Goal: Task Accomplishment & Management: Use online tool/utility

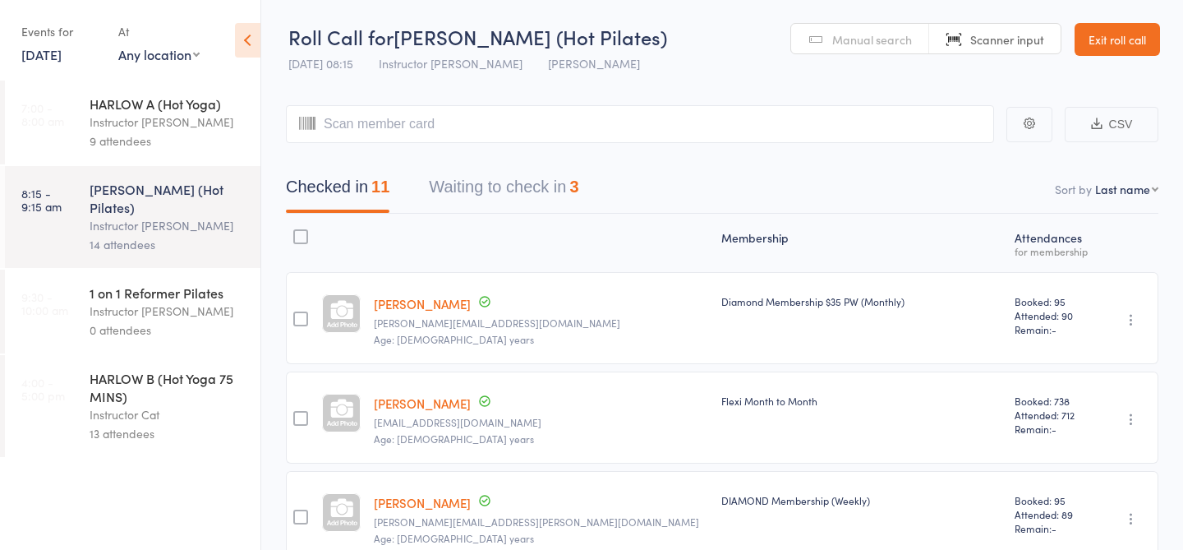
click at [112, 388] on div "HARLOW B (Hot Yoga 75 MINS)" at bounding box center [168, 387] width 157 height 36
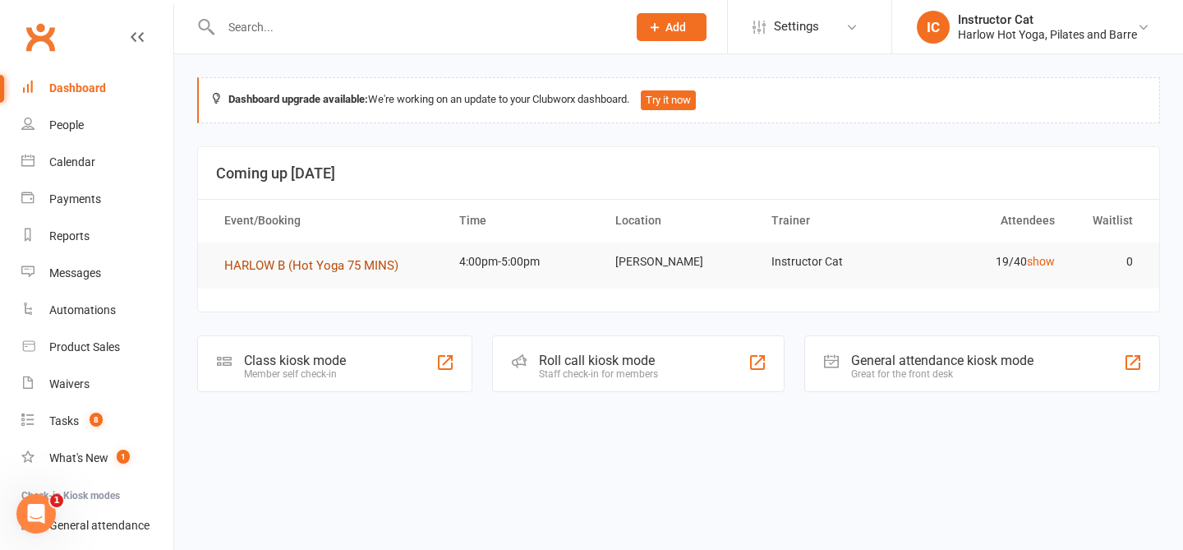
click at [378, 272] on button "HARLOW B (Hot Yoga 75 MINS)" at bounding box center [317, 265] width 186 height 20
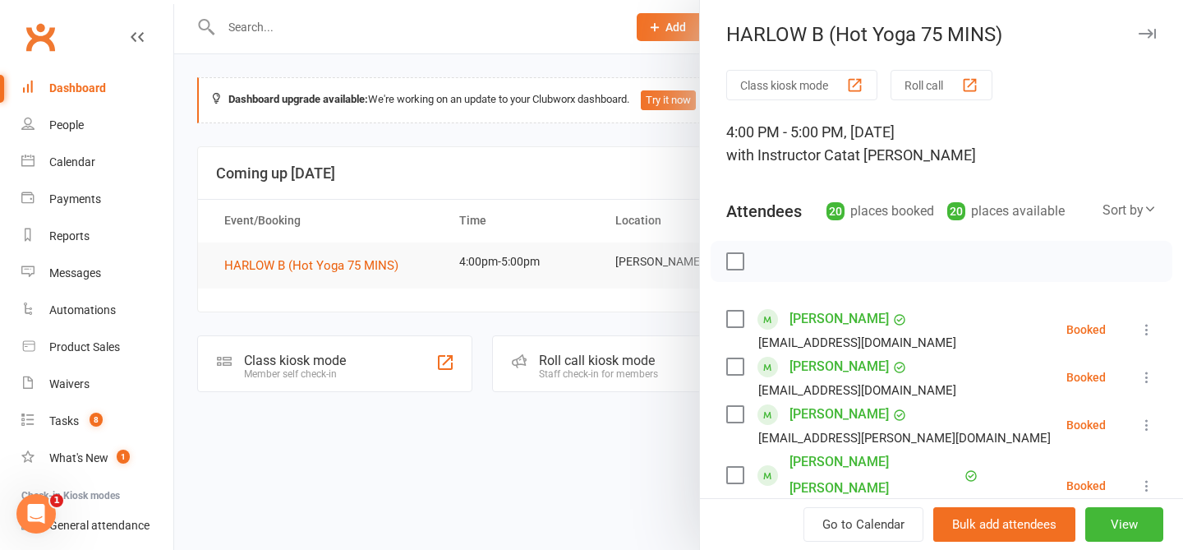
click at [920, 87] on button "Roll call" at bounding box center [942, 85] width 102 height 30
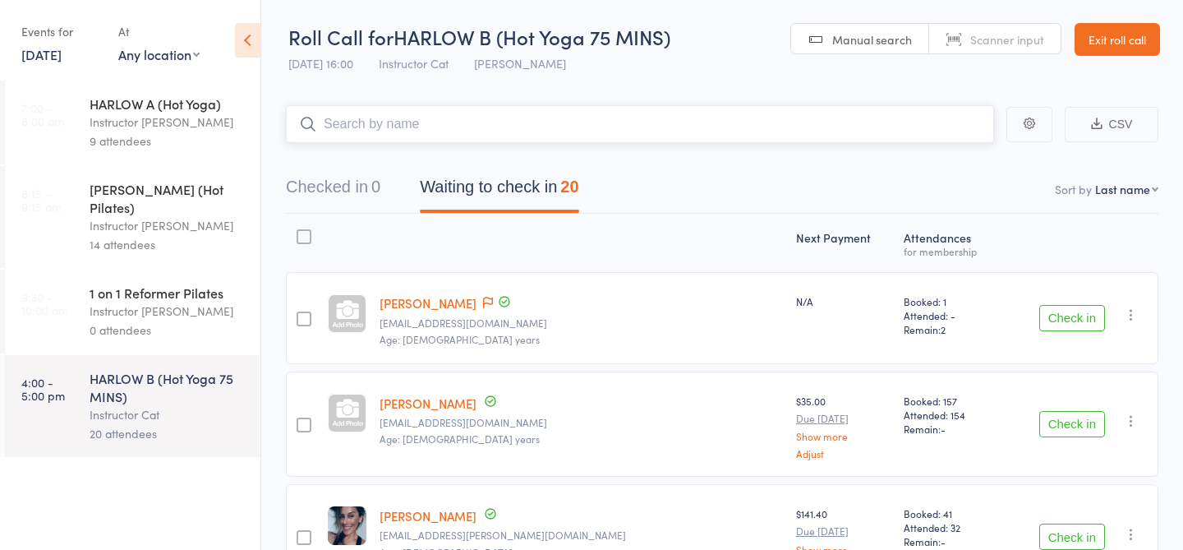
click at [668, 119] on input "search" at bounding box center [640, 124] width 708 height 38
click at [527, 124] on input "search" at bounding box center [640, 124] width 708 height 38
click at [414, 127] on input "search" at bounding box center [640, 124] width 708 height 38
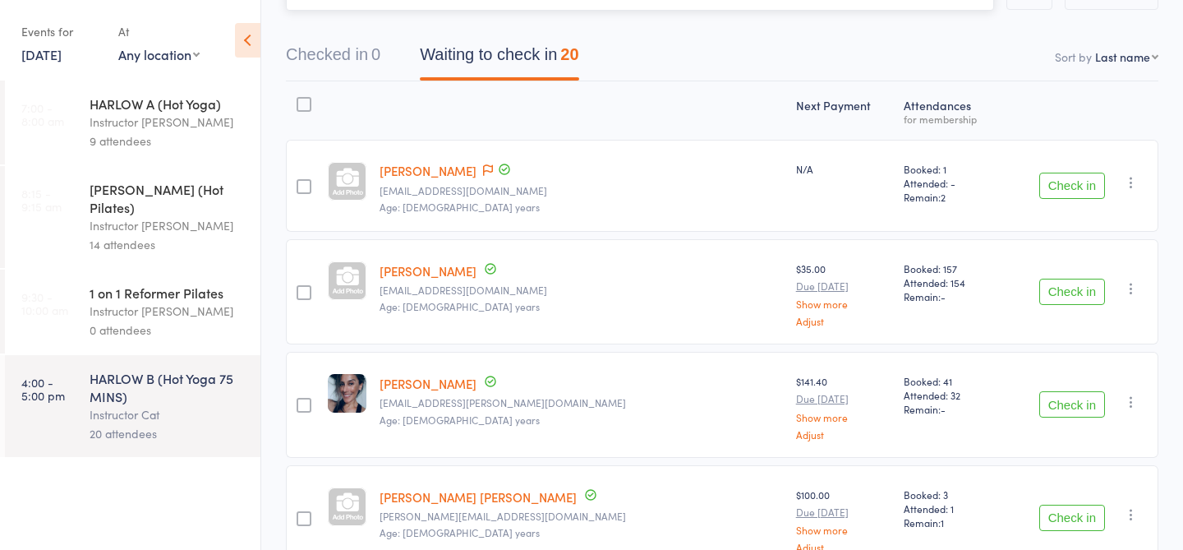
scroll to position [146, 0]
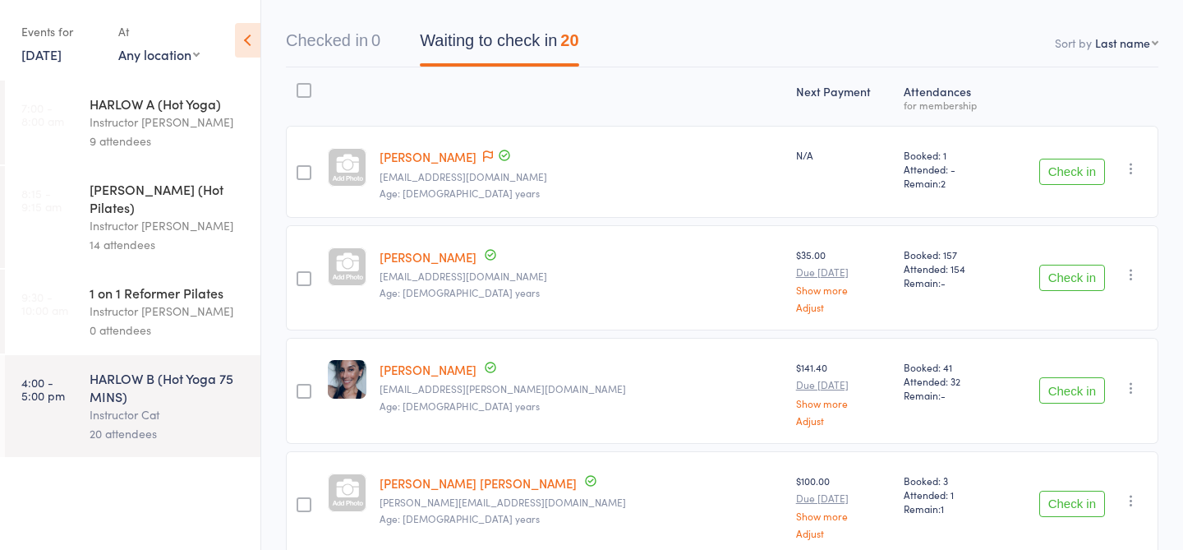
click at [1061, 171] on button "Check in" at bounding box center [1072, 172] width 66 height 26
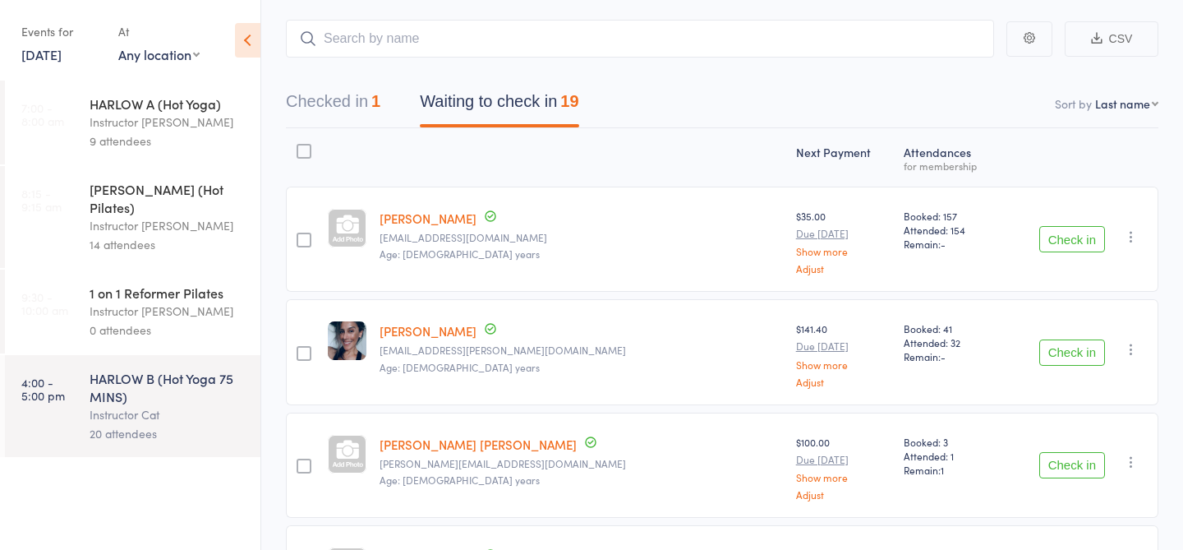
scroll to position [0, 0]
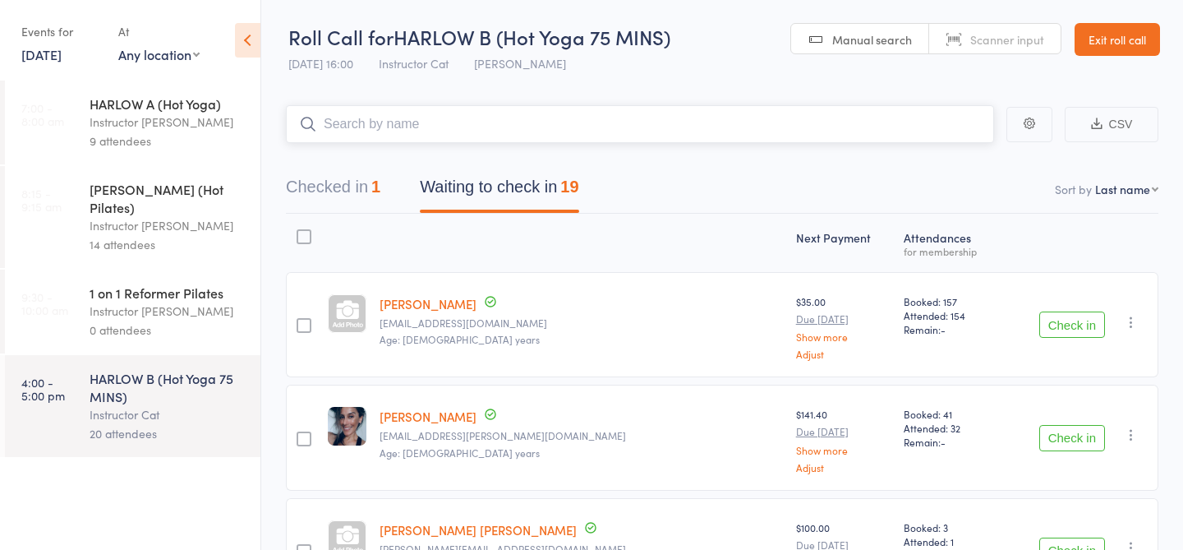
click at [711, 127] on input "search" at bounding box center [640, 124] width 708 height 38
click at [1136, 43] on link "Exit roll call" at bounding box center [1117, 39] width 85 height 33
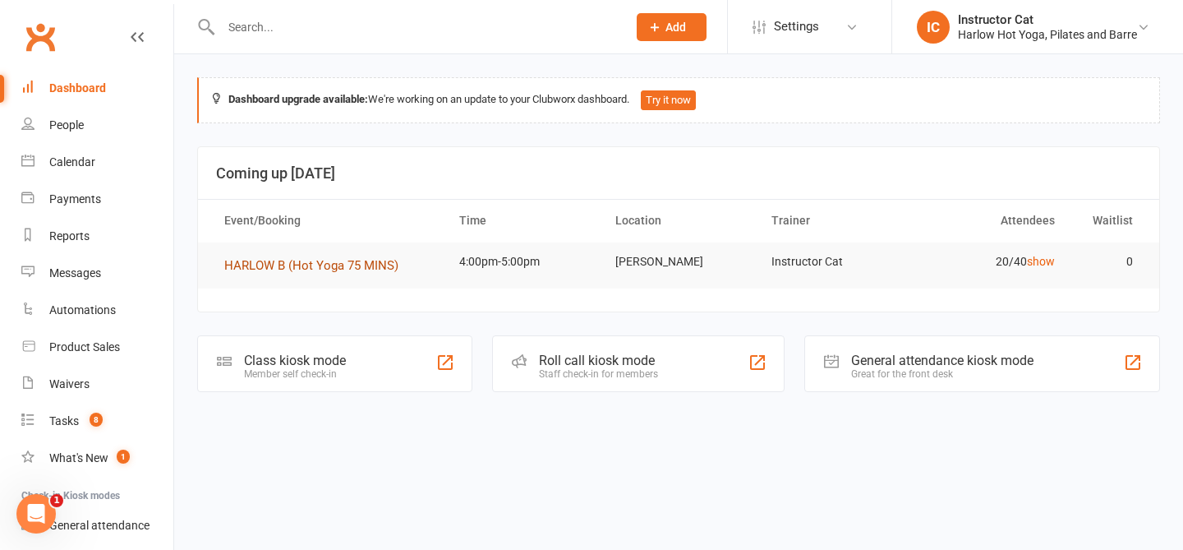
click at [337, 270] on span "HARLOW B (Hot Yoga 75 MINS)" at bounding box center [311, 265] width 174 height 15
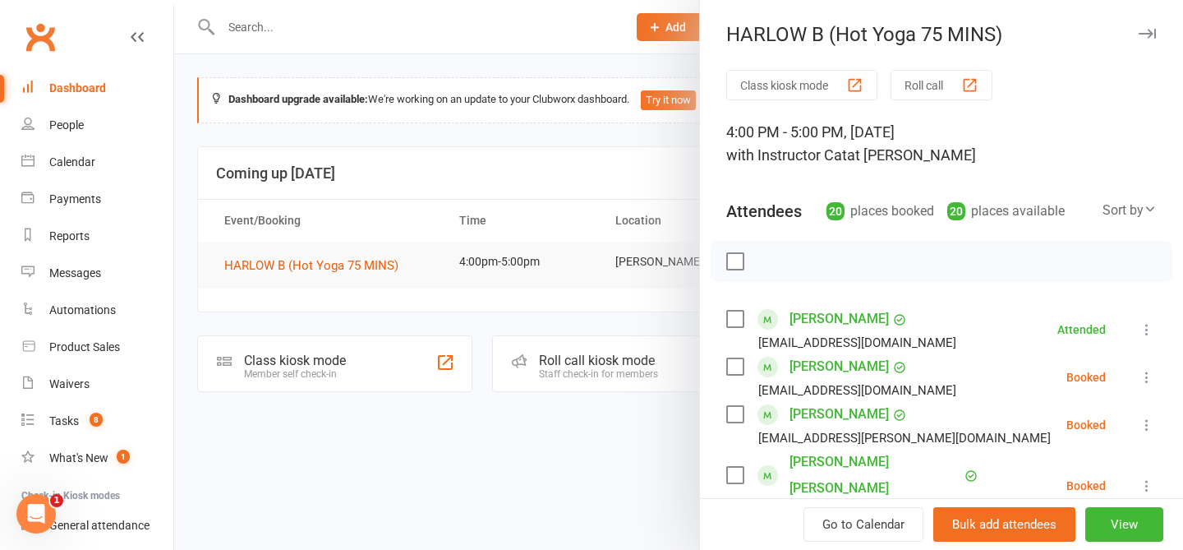
click at [793, 88] on button "Class kiosk mode" at bounding box center [801, 85] width 151 height 30
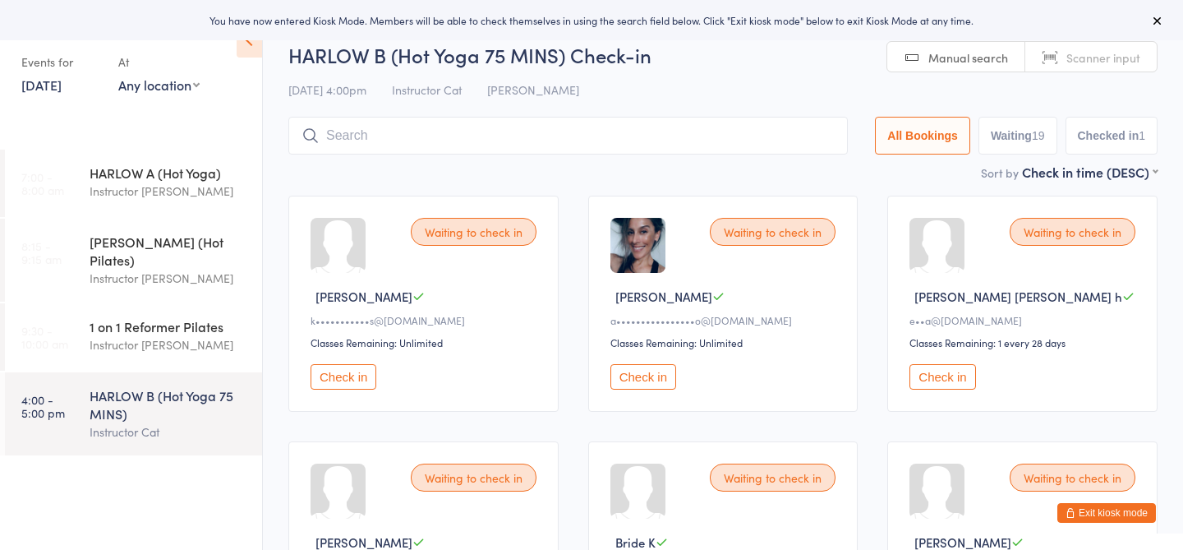
click at [538, 128] on input "search" at bounding box center [567, 136] width 559 height 38
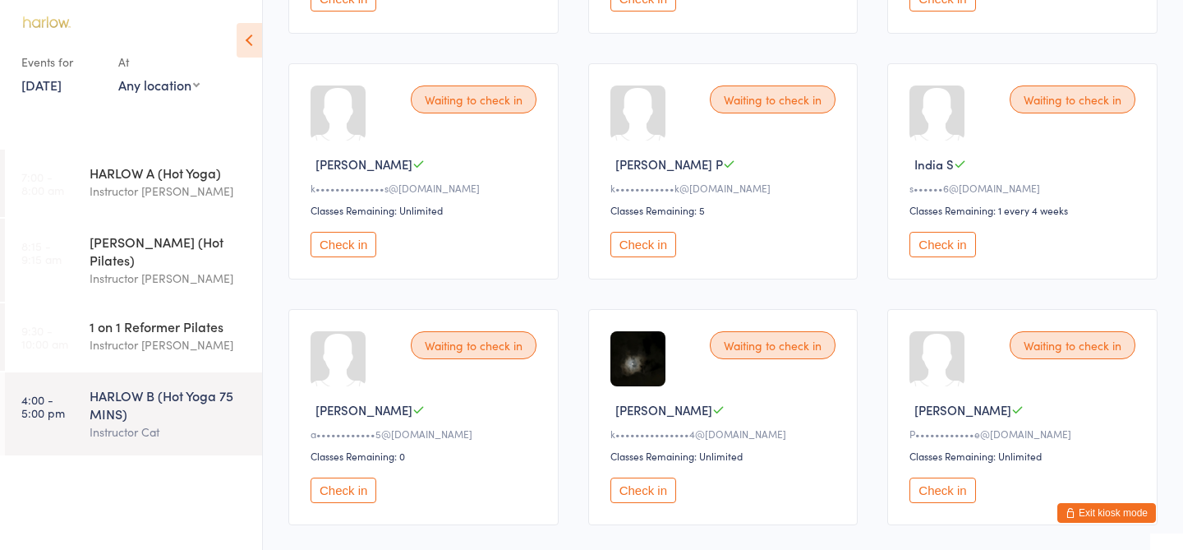
scroll to position [863, 0]
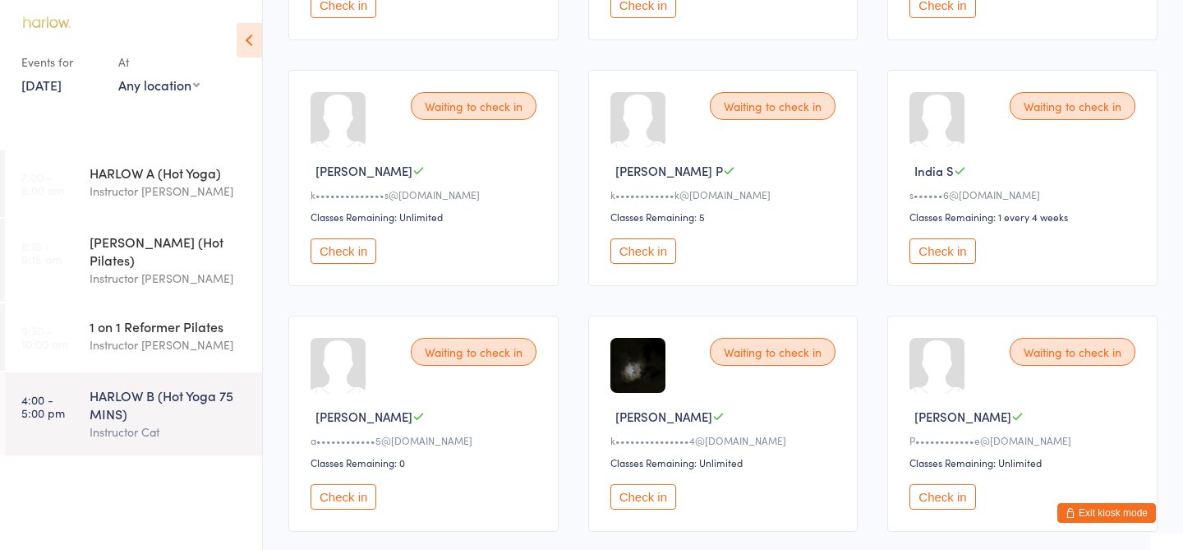
click at [331, 255] on button "Check in" at bounding box center [344, 250] width 66 height 25
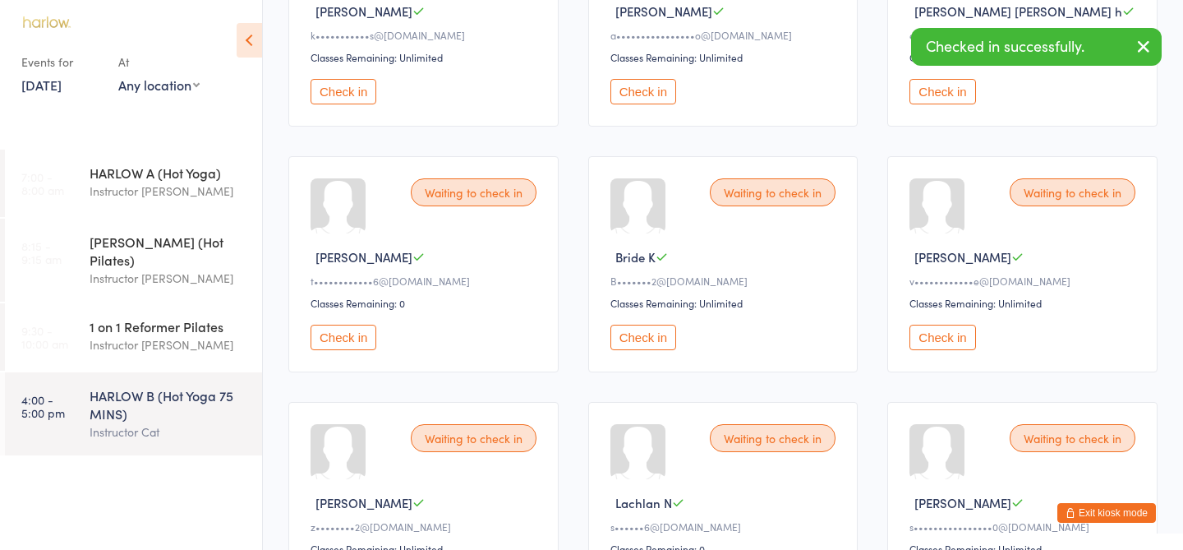
scroll to position [0, 0]
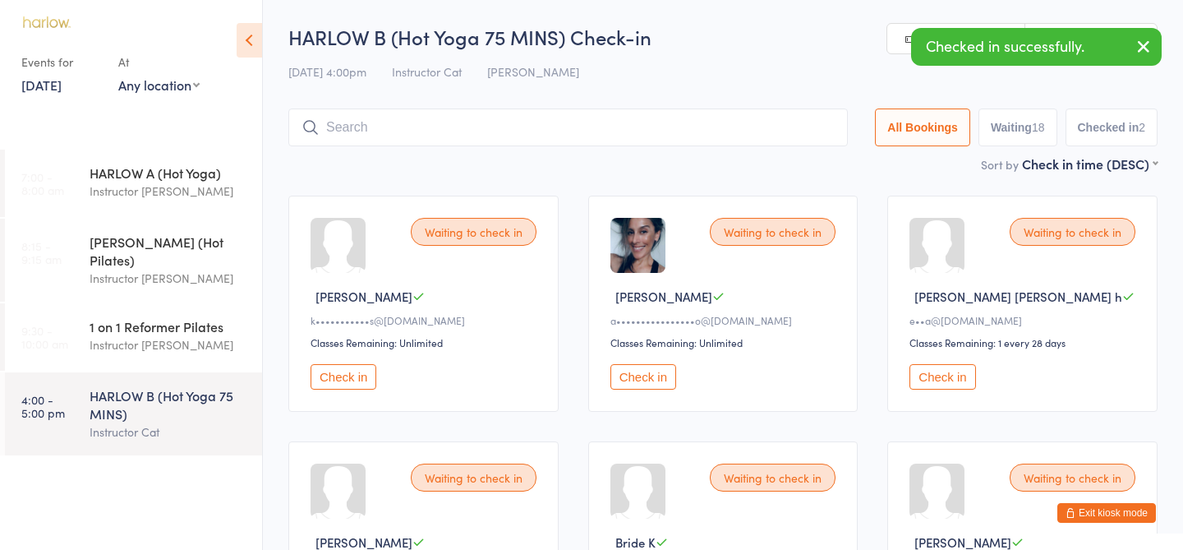
click at [380, 127] on input "search" at bounding box center [567, 127] width 559 height 38
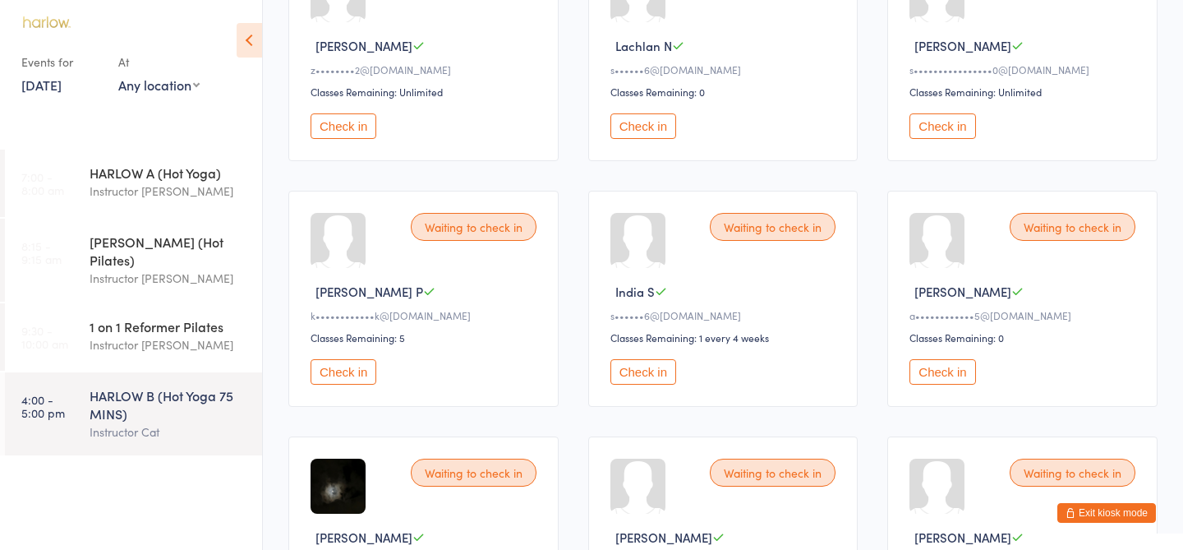
scroll to position [747, 0]
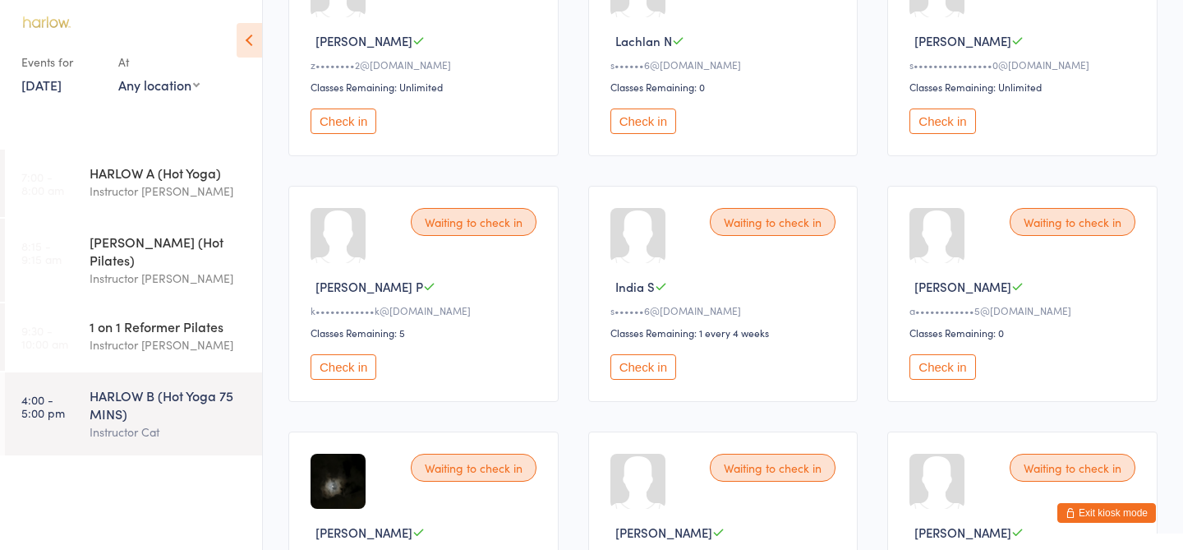
click at [956, 122] on button "Check in" at bounding box center [942, 120] width 66 height 25
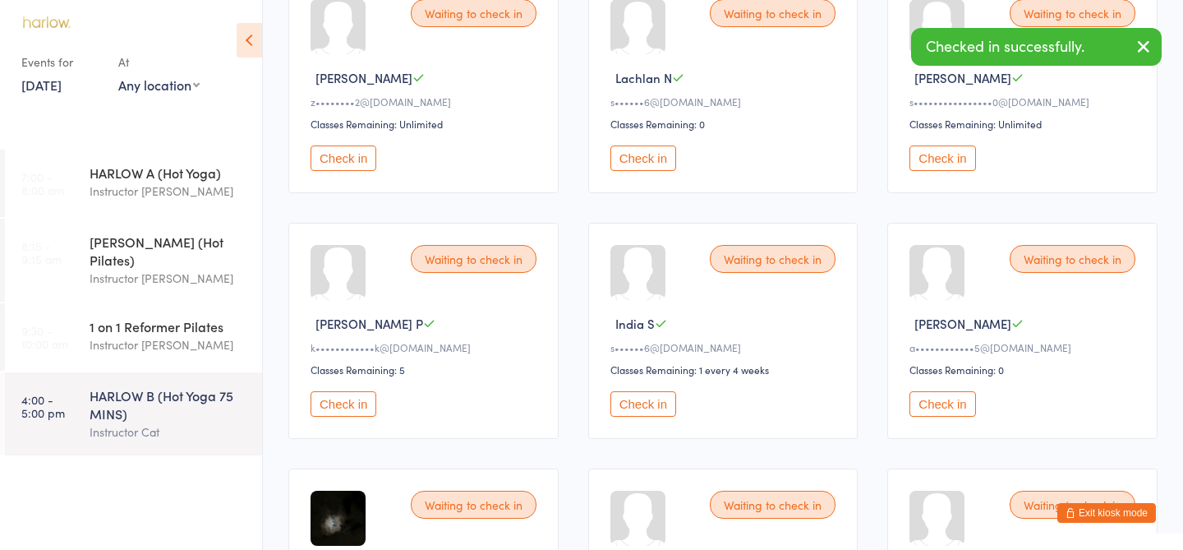
scroll to position [0, 0]
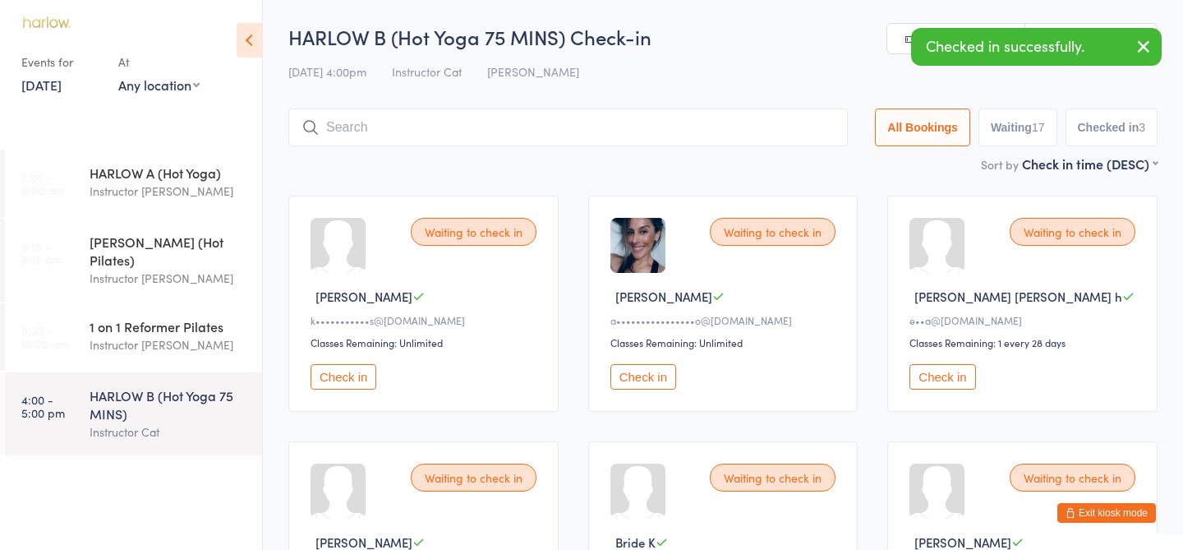
click at [650, 110] on input "search" at bounding box center [567, 127] width 559 height 38
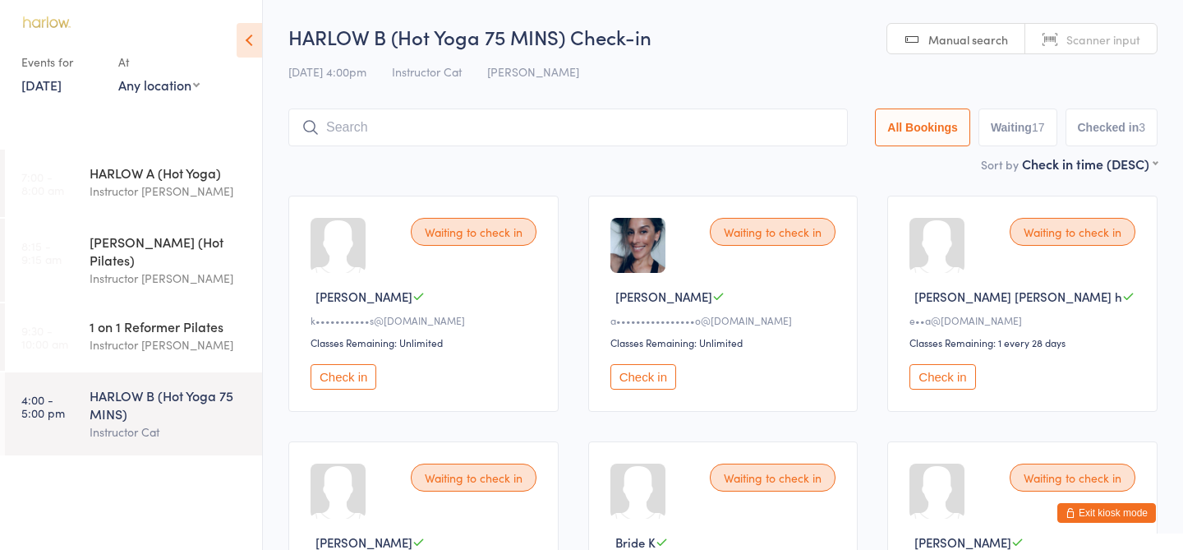
click at [650, 375] on button "Check in" at bounding box center [643, 376] width 66 height 25
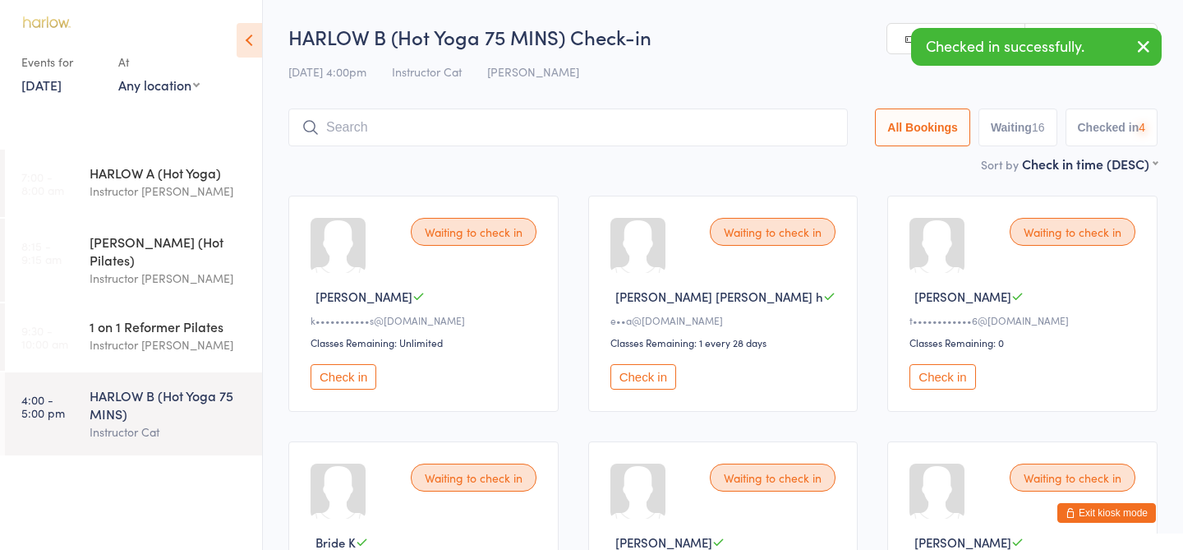
click at [470, 122] on input "search" at bounding box center [567, 127] width 559 height 38
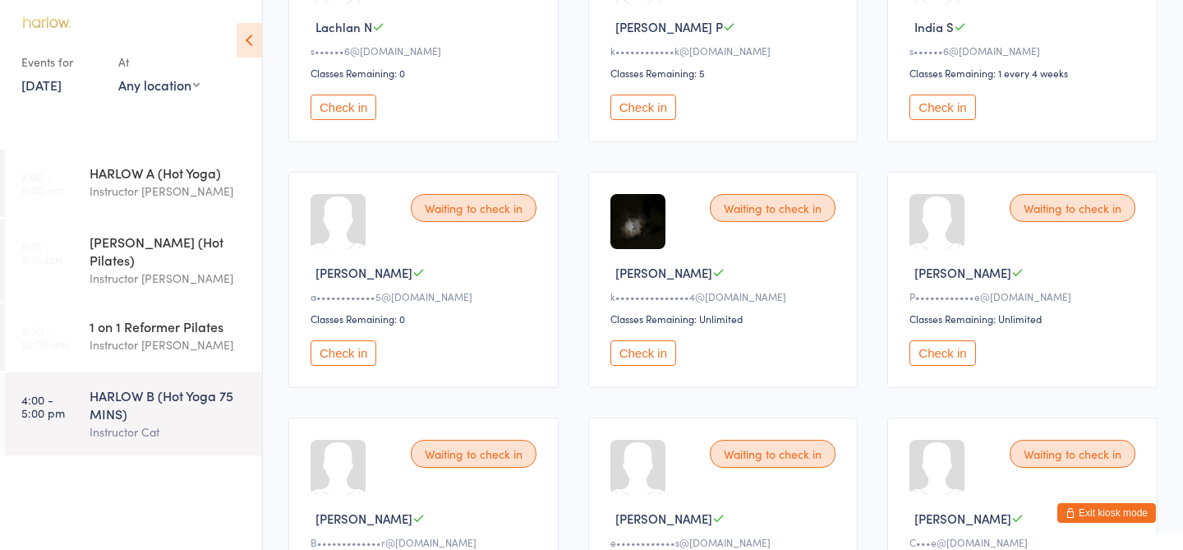
scroll to position [794, 0]
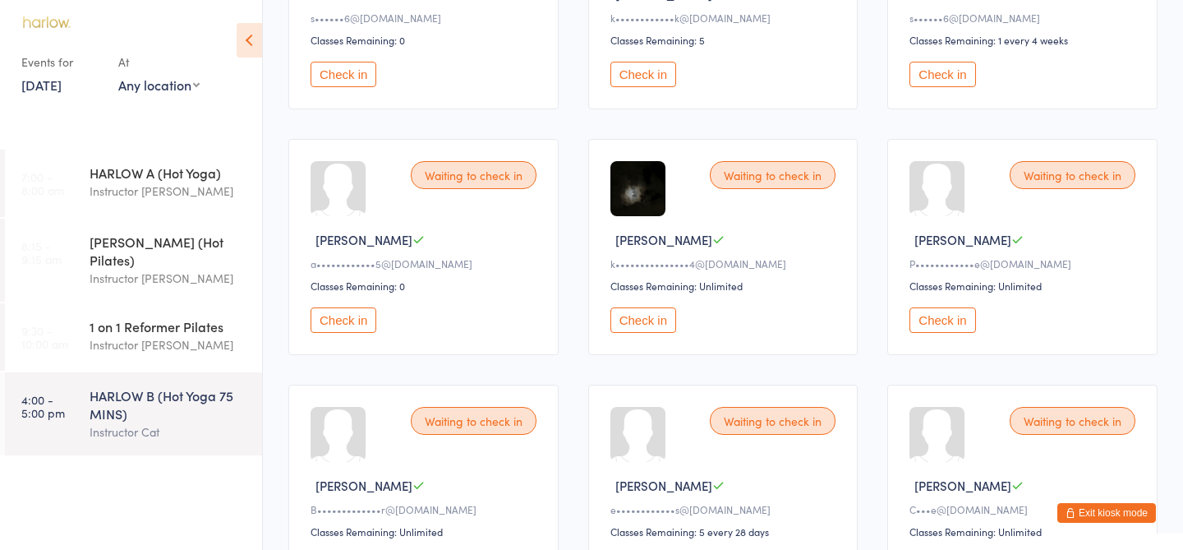
click at [358, 308] on button "Check in" at bounding box center [344, 319] width 66 height 25
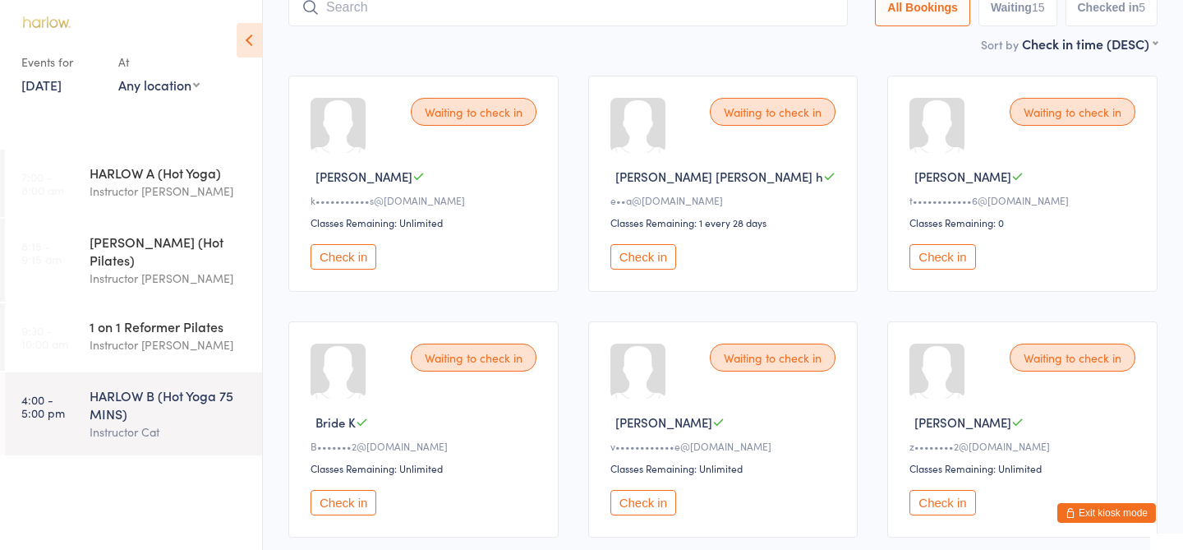
scroll to position [0, 0]
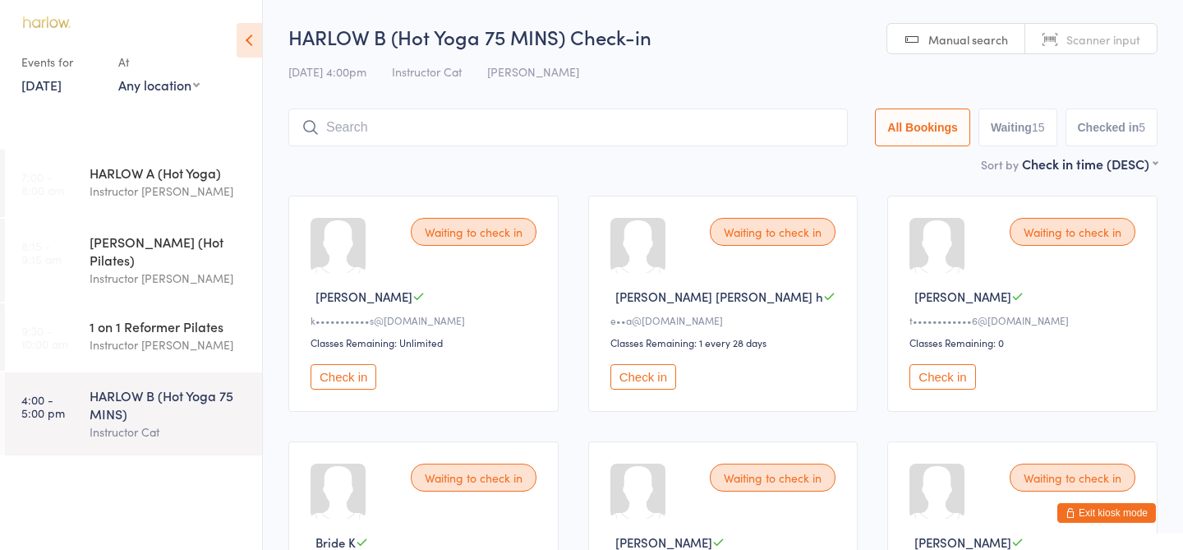
click at [430, 131] on input "search" at bounding box center [567, 127] width 559 height 38
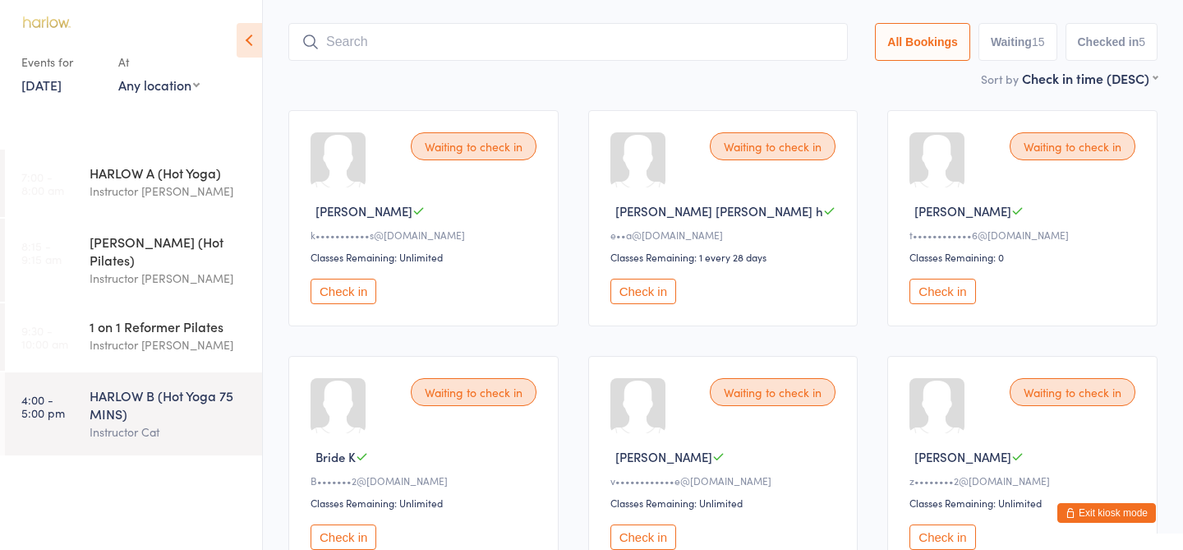
scroll to position [109, 0]
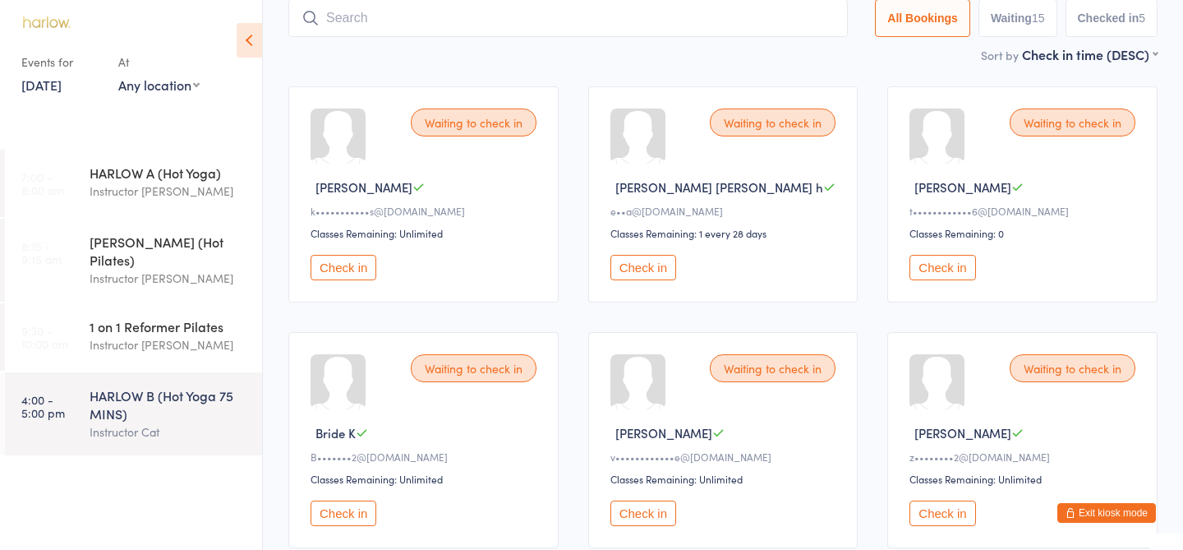
click at [370, 26] on input "search" at bounding box center [567, 18] width 559 height 38
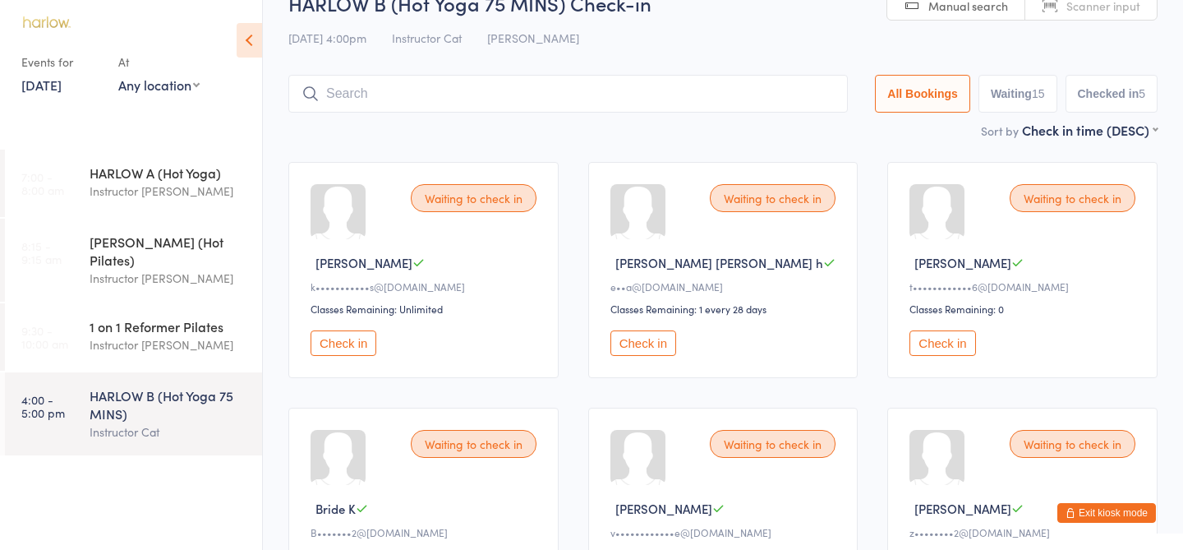
scroll to position [0, 0]
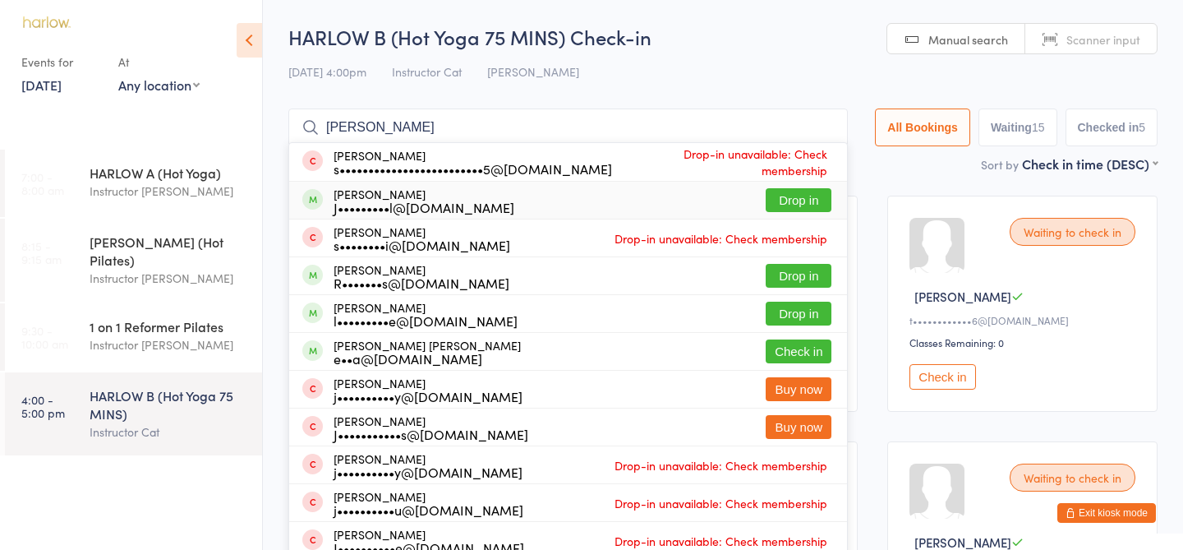
type input "[PERSON_NAME]"
click at [789, 201] on button "Drop in" at bounding box center [799, 200] width 66 height 24
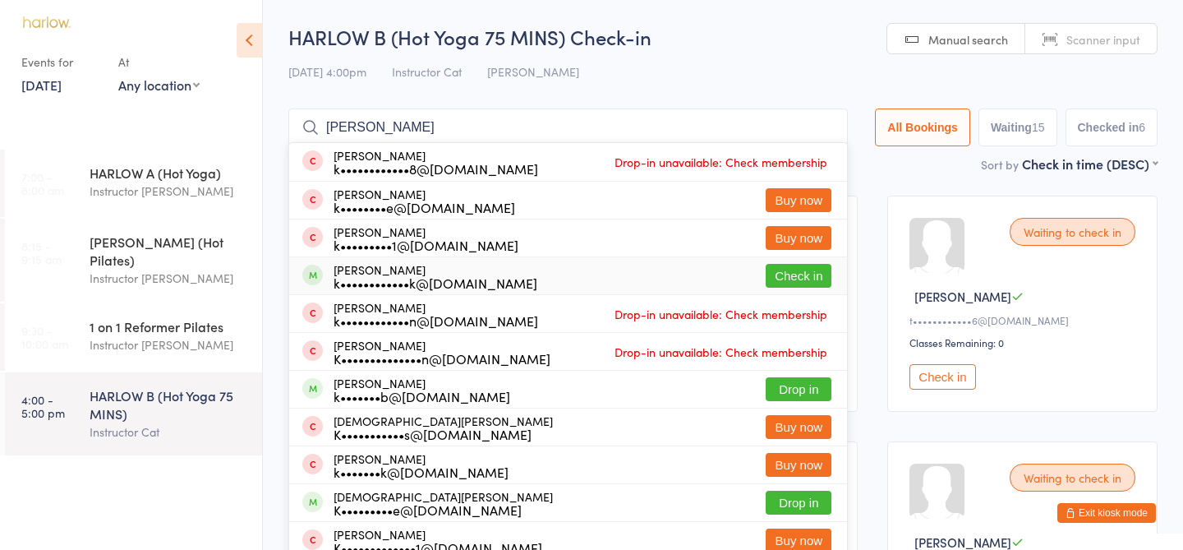
type input "[PERSON_NAME]"
click at [808, 282] on button "Check in" at bounding box center [799, 276] width 66 height 24
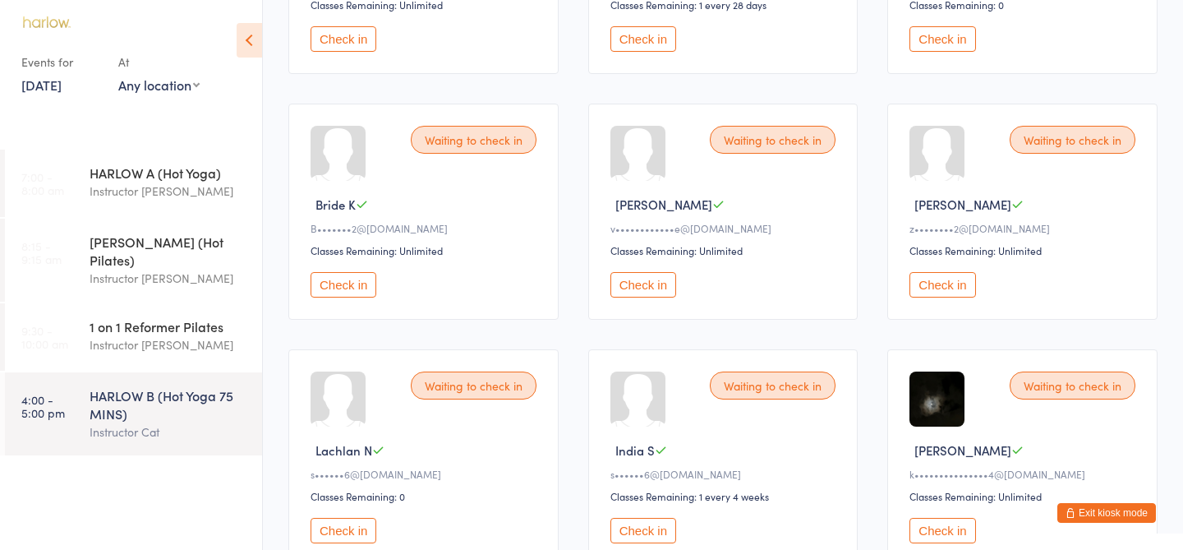
scroll to position [332, 0]
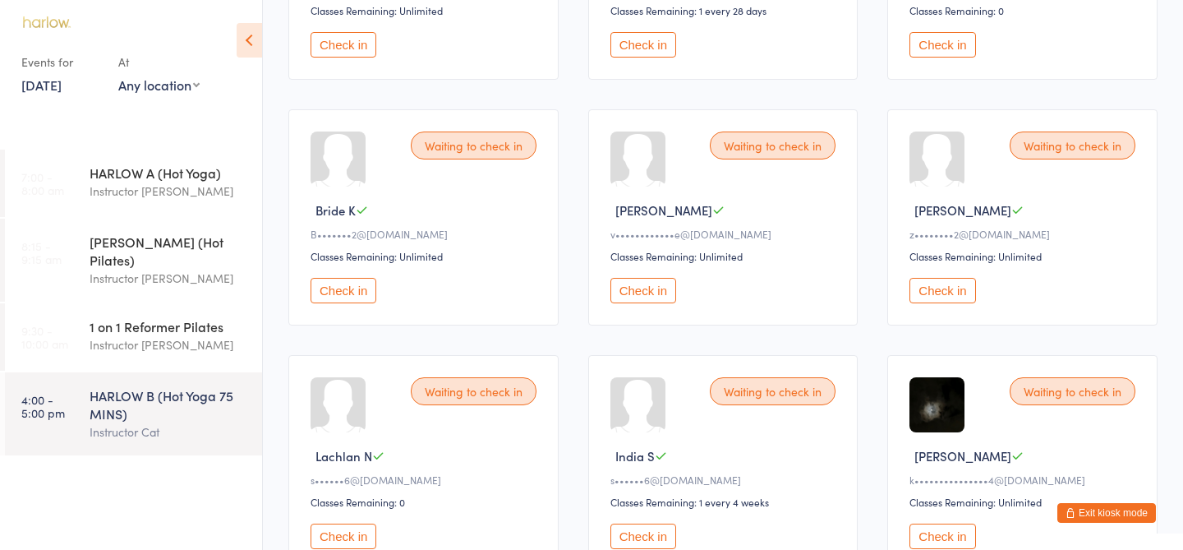
click at [939, 289] on button "Check in" at bounding box center [942, 290] width 66 height 25
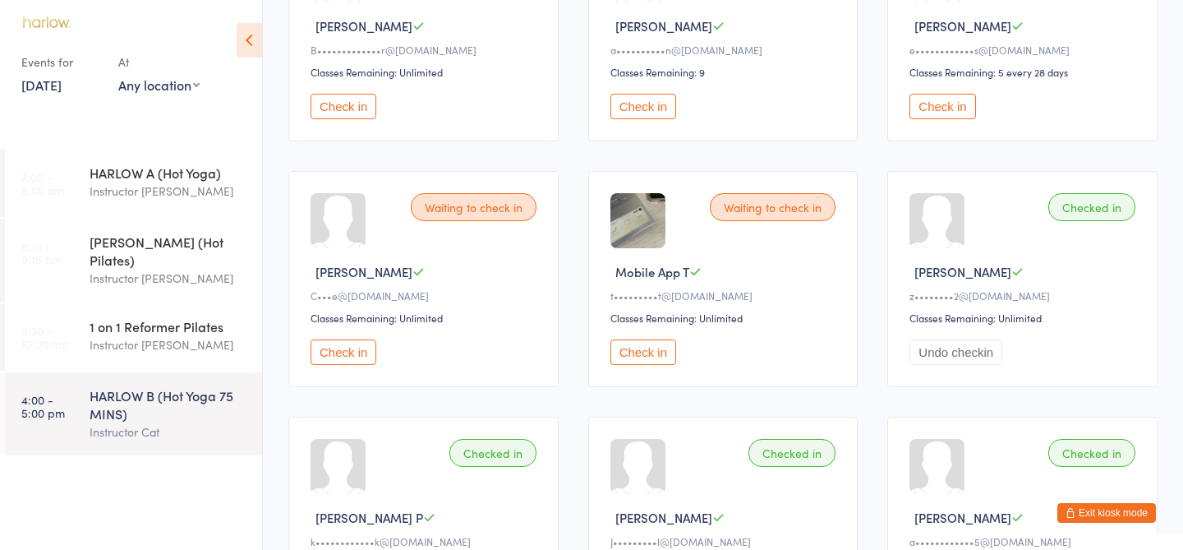
scroll to position [992, 0]
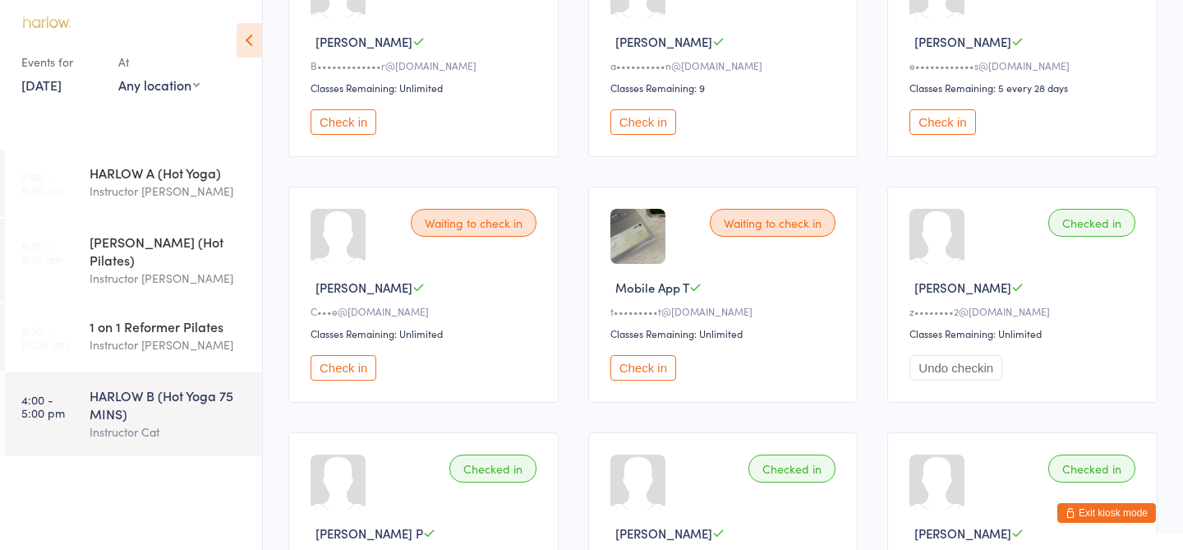
click at [640, 127] on button "Check in" at bounding box center [643, 121] width 66 height 25
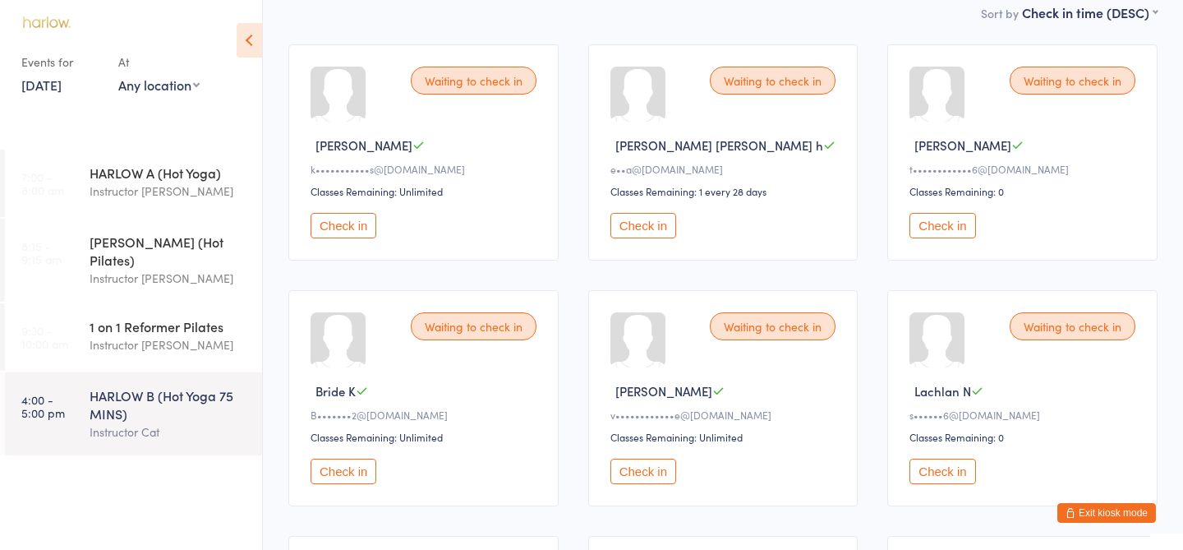
scroll to position [0, 0]
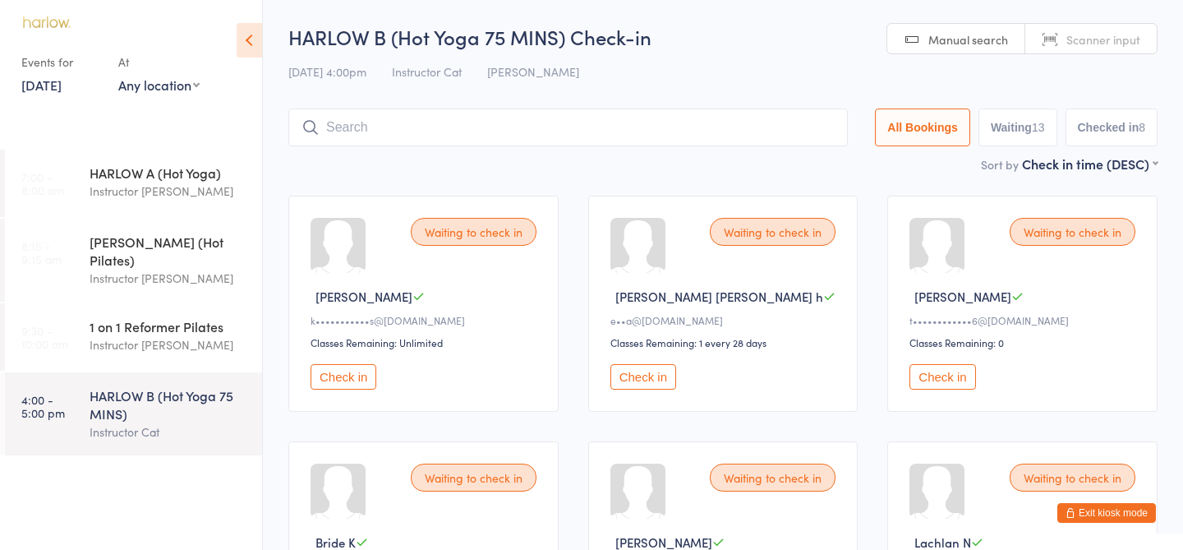
click at [510, 124] on input "search" at bounding box center [567, 127] width 559 height 38
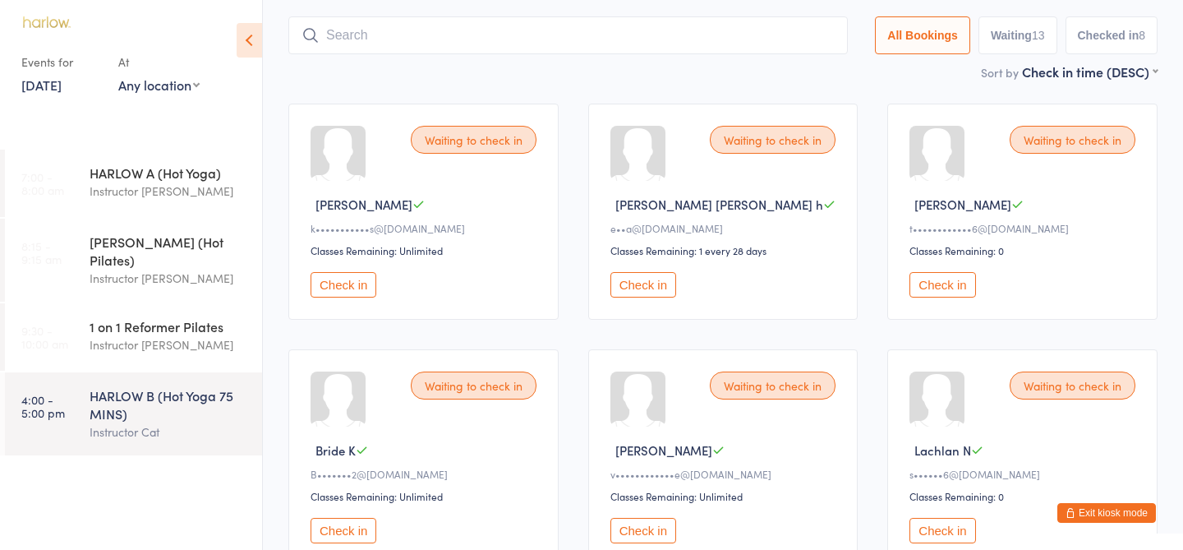
scroll to position [109, 0]
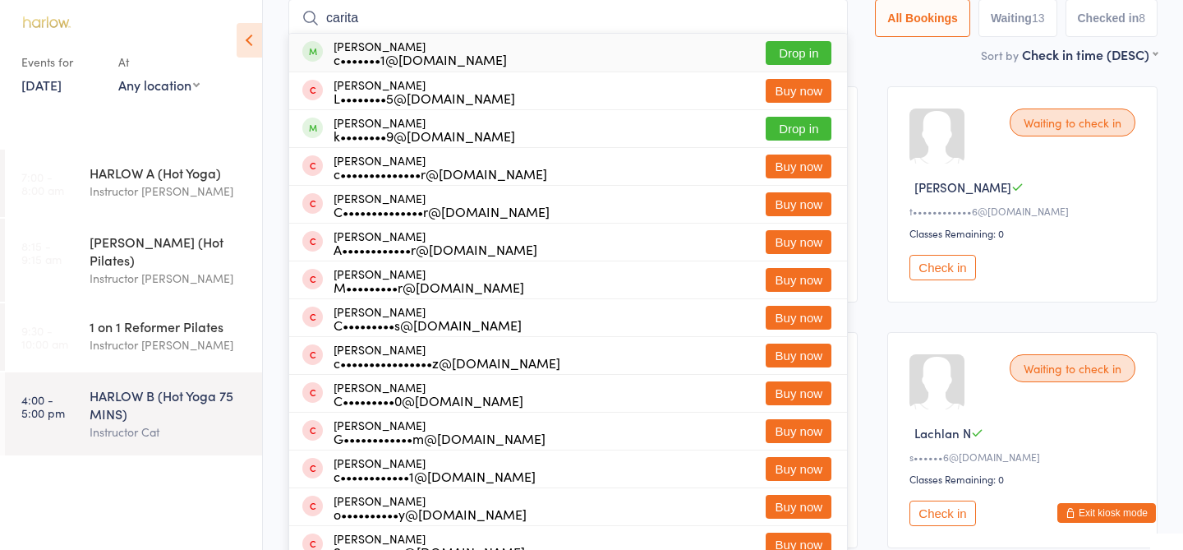
type input "carita"
click at [797, 59] on button "Drop in" at bounding box center [799, 53] width 66 height 24
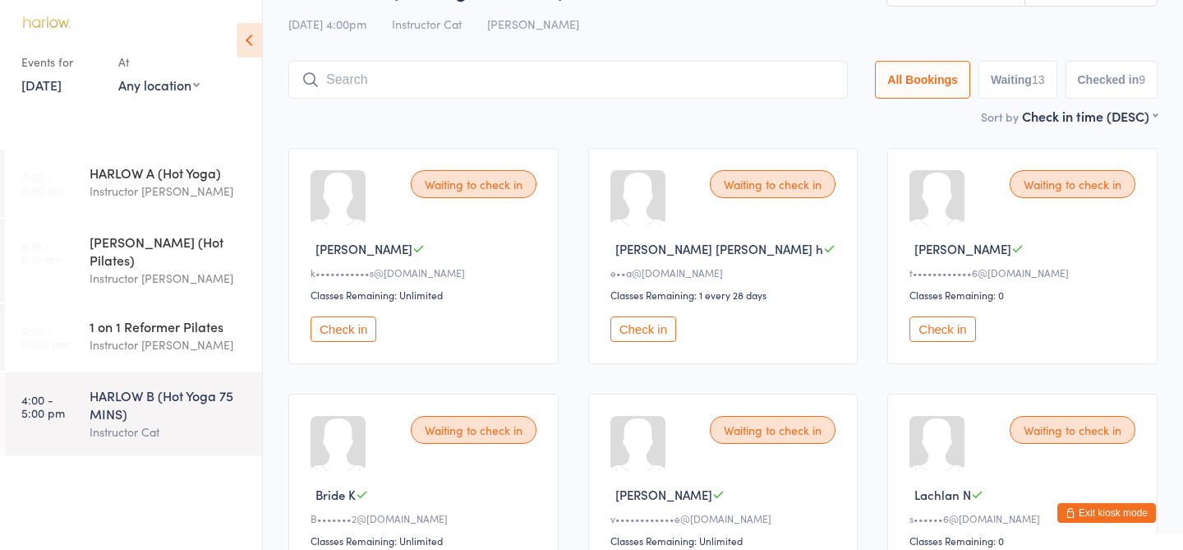
scroll to position [0, 0]
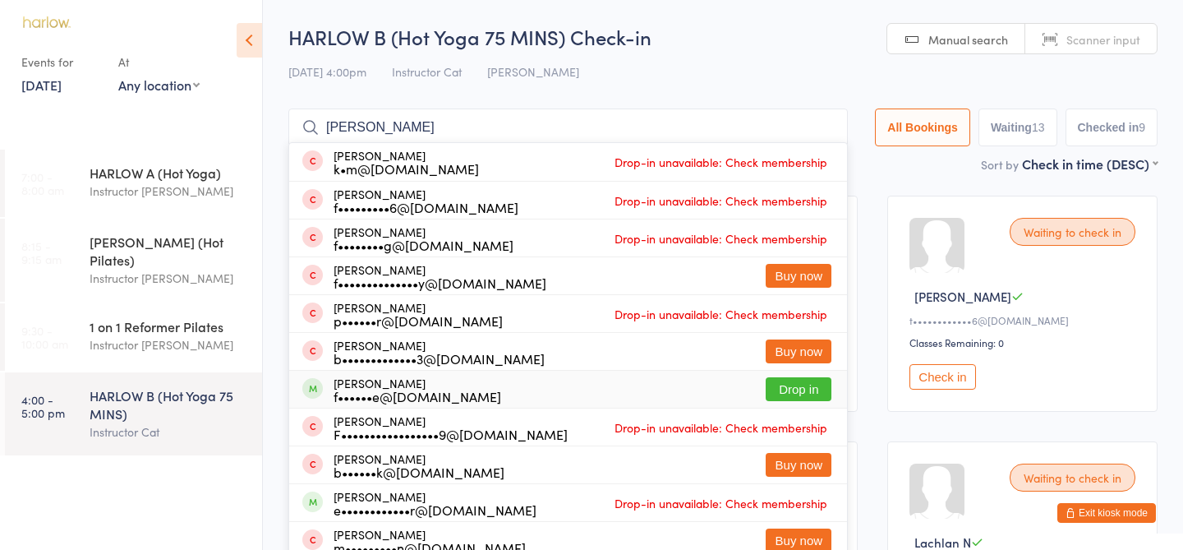
type input "[PERSON_NAME]"
click at [799, 391] on button "Drop in" at bounding box center [799, 389] width 66 height 24
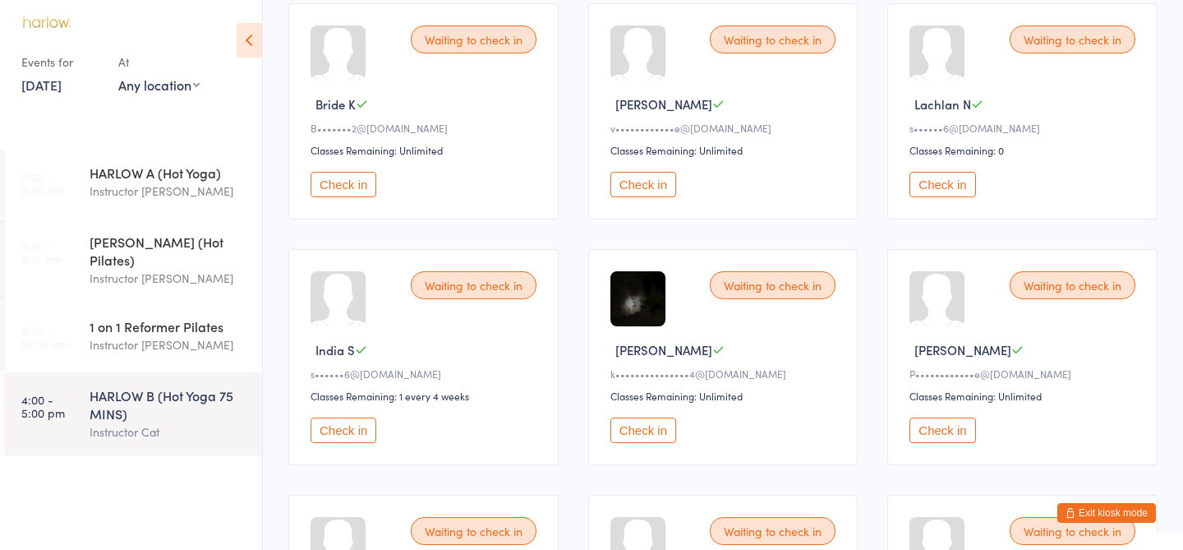
scroll to position [451, 0]
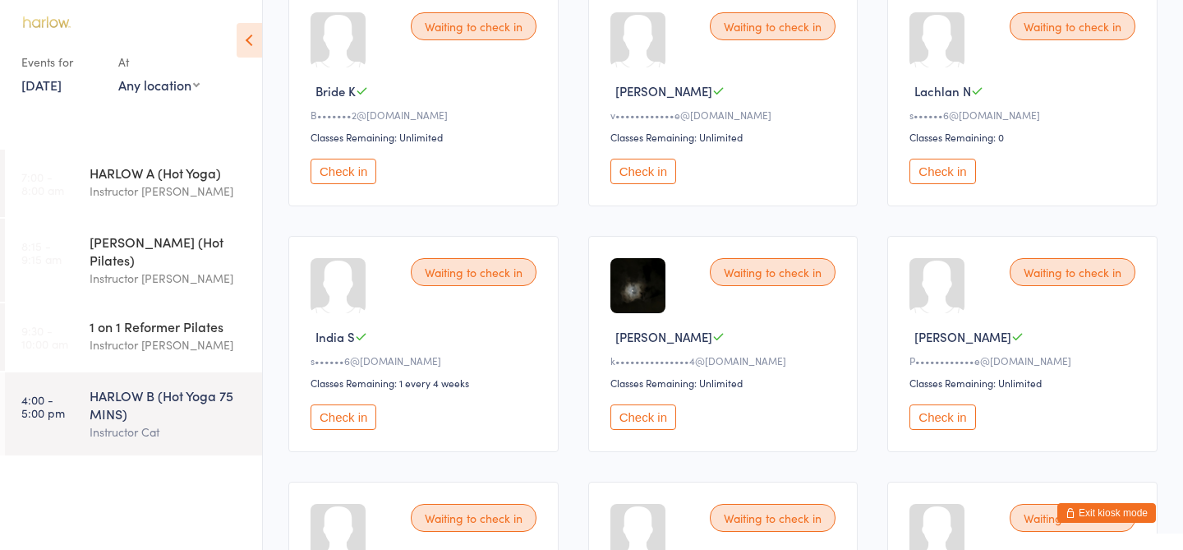
click at [342, 412] on button "Check in" at bounding box center [344, 416] width 66 height 25
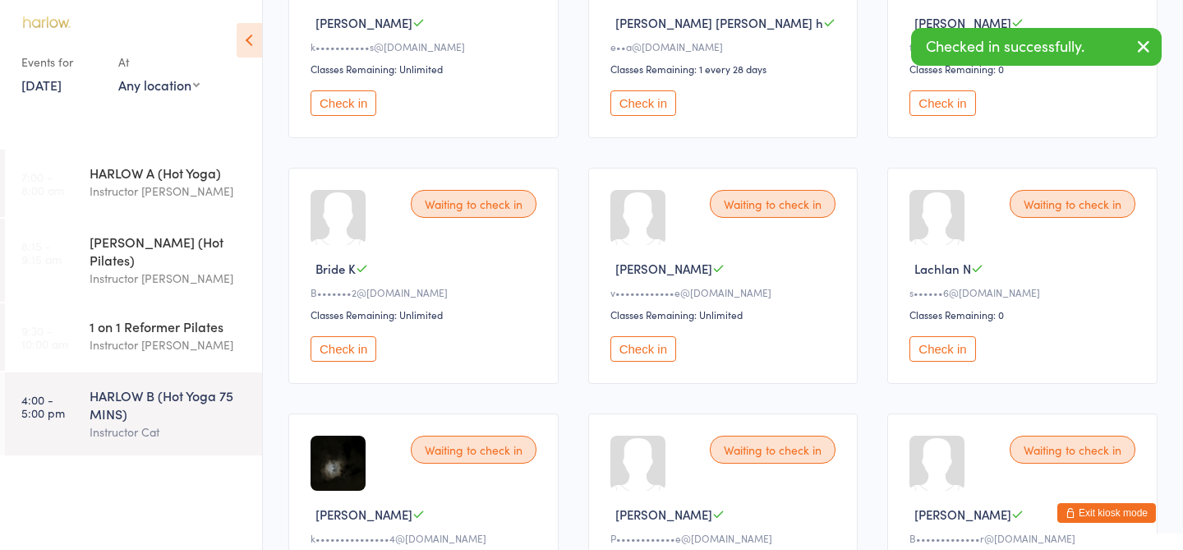
scroll to position [272, 0]
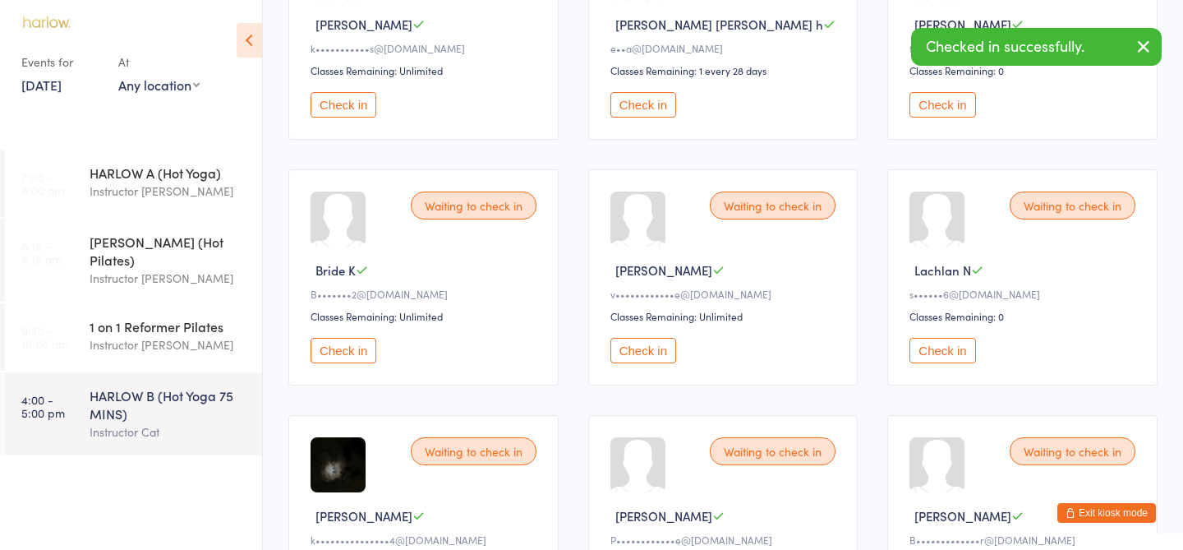
click at [940, 349] on button "Check in" at bounding box center [942, 350] width 66 height 25
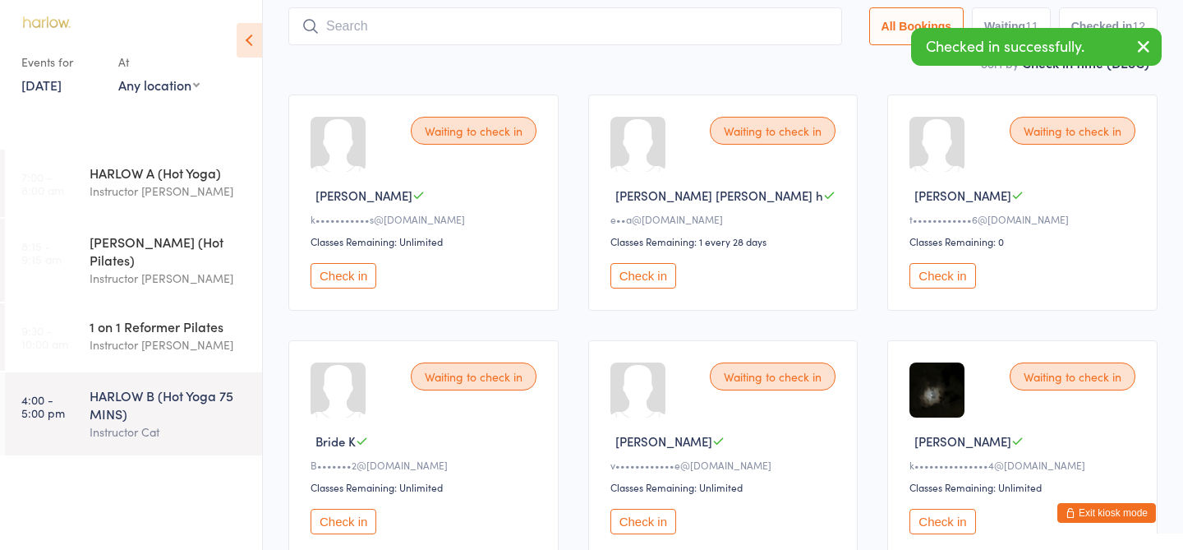
scroll to position [0, 0]
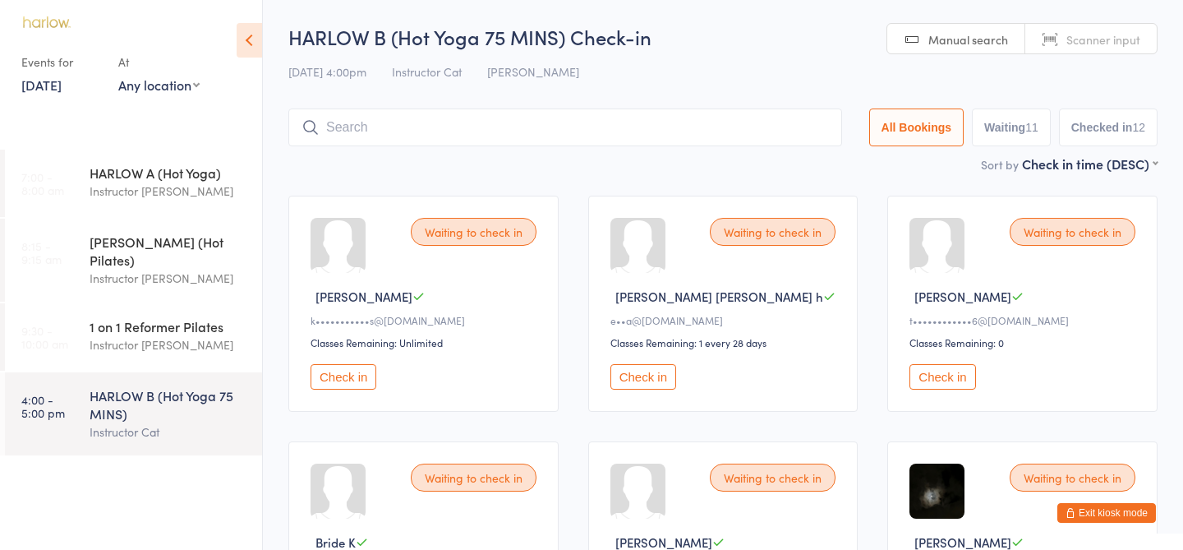
click at [342, 377] on button "Check in" at bounding box center [344, 376] width 66 height 25
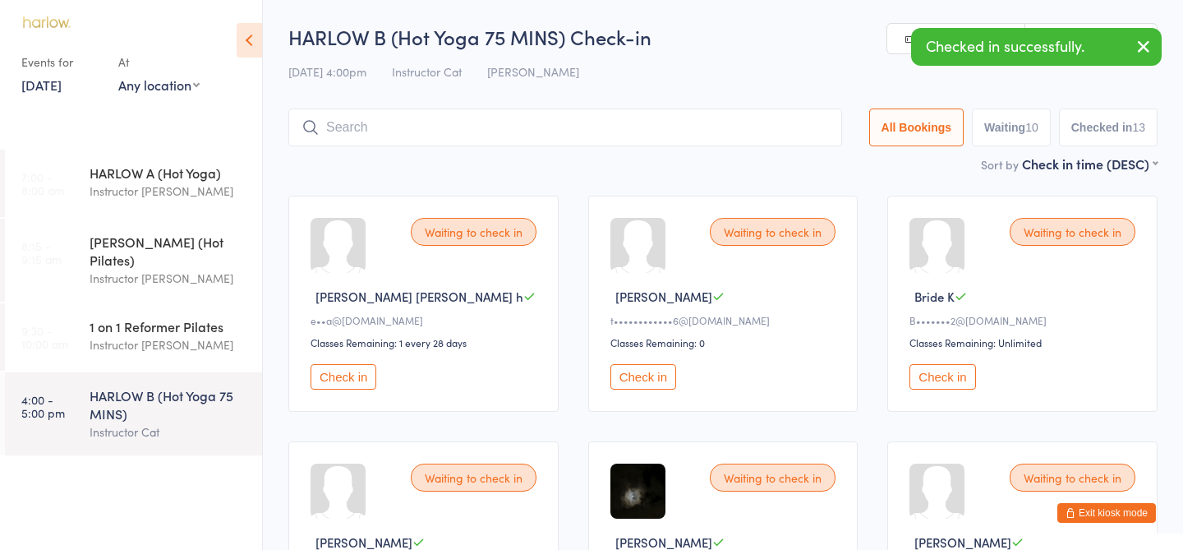
click at [641, 377] on button "Check in" at bounding box center [643, 376] width 66 height 25
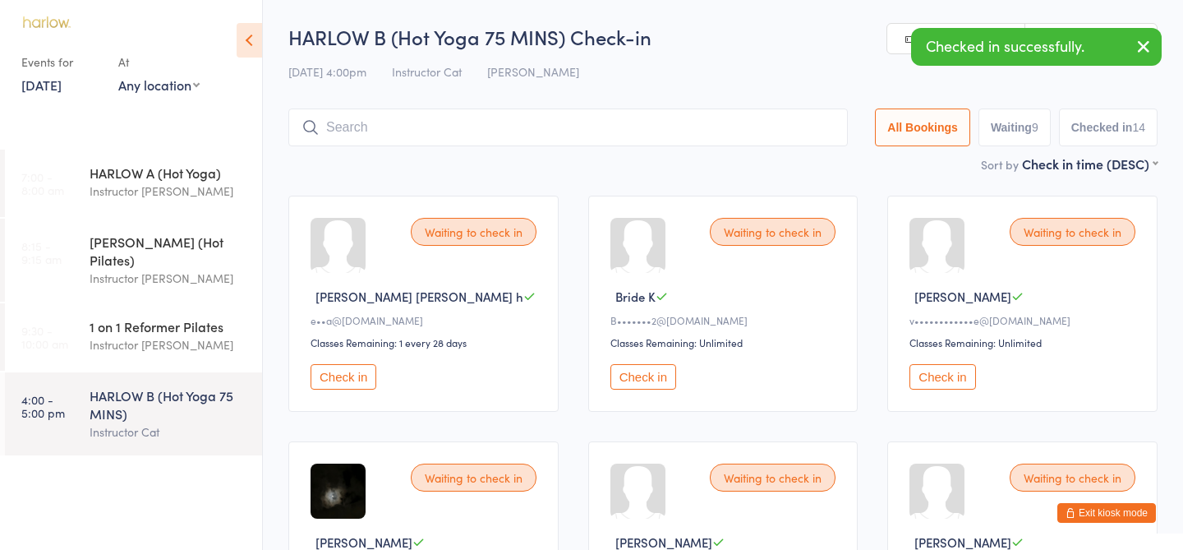
click at [945, 378] on button "Check in" at bounding box center [942, 376] width 66 height 25
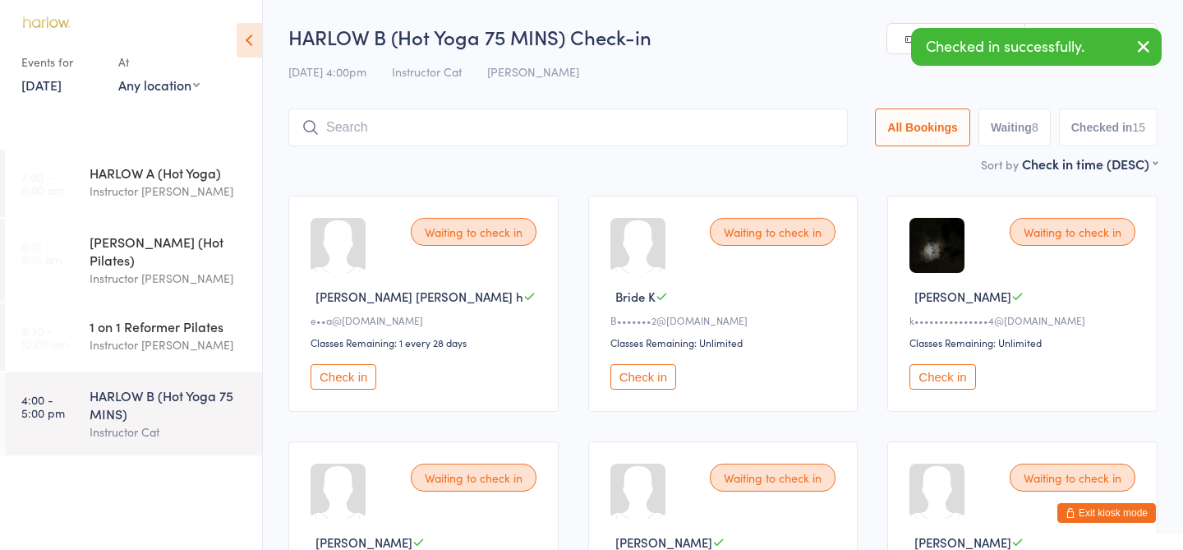
click at [624, 379] on button "Check in" at bounding box center [643, 376] width 66 height 25
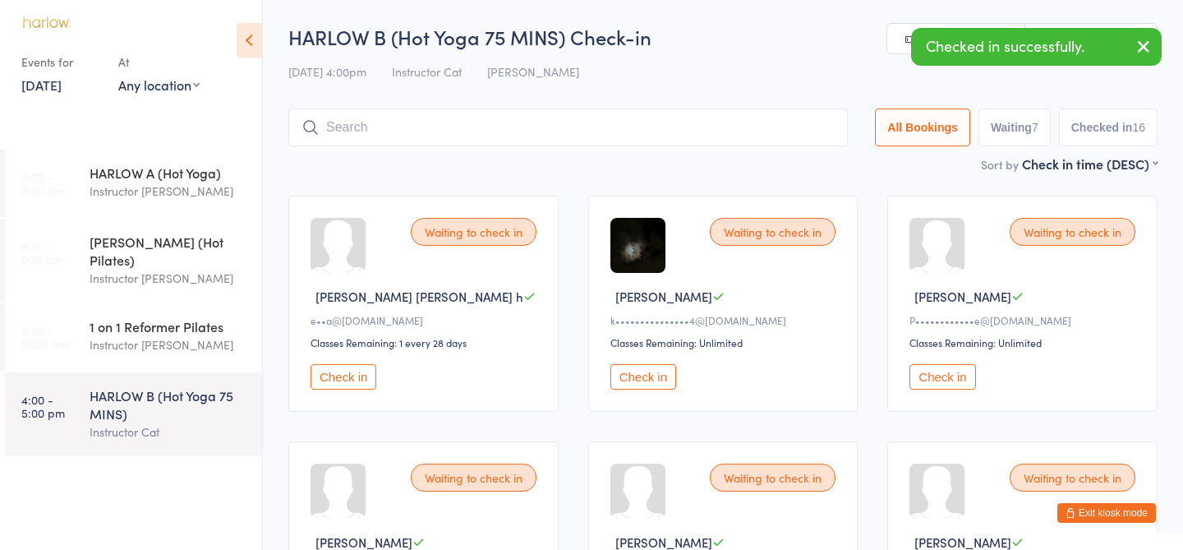
click at [350, 381] on button "Check in" at bounding box center [344, 376] width 66 height 25
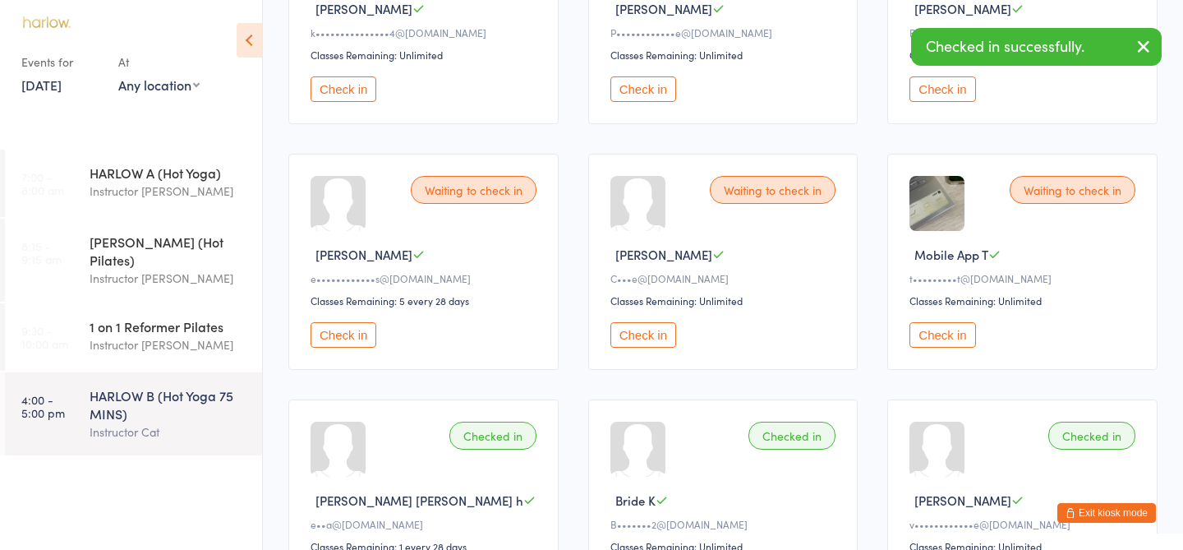
scroll to position [282, 0]
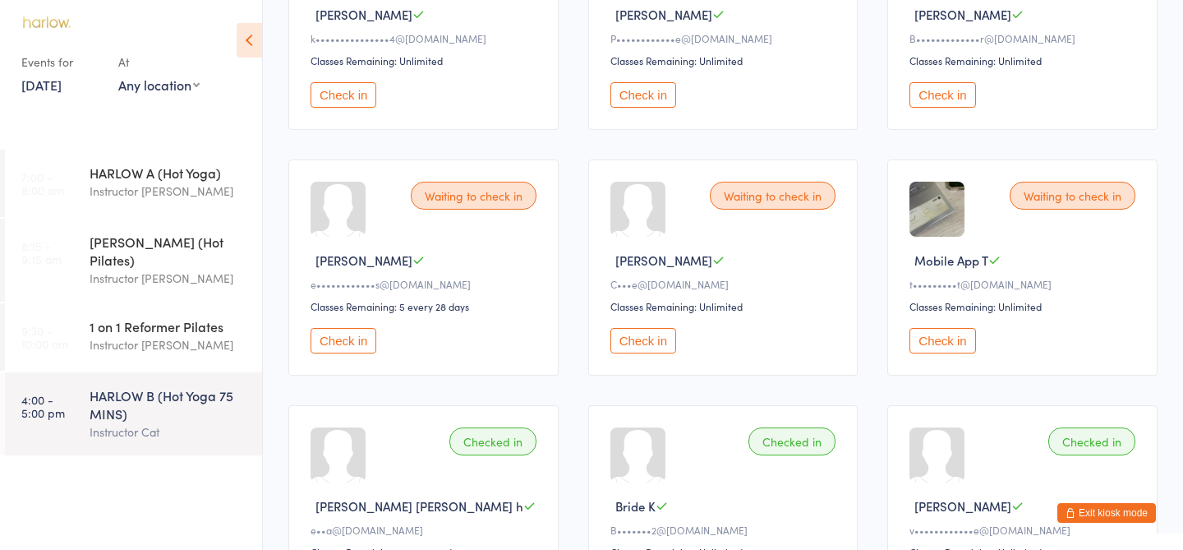
click at [628, 344] on button "Check in" at bounding box center [643, 340] width 66 height 25
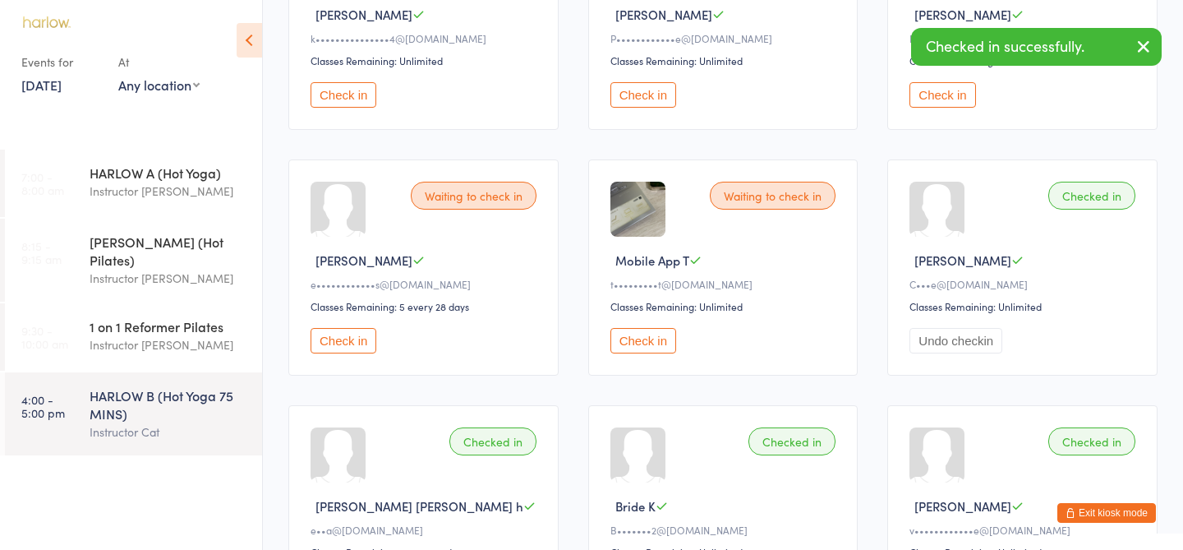
click at [349, 338] on button "Check in" at bounding box center [344, 340] width 66 height 25
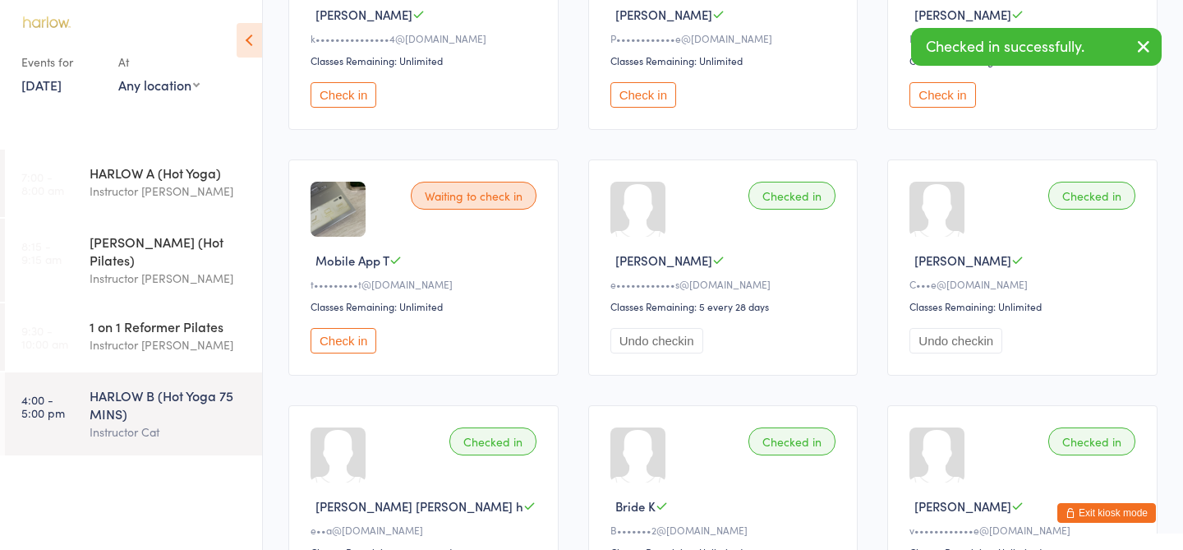
click at [351, 97] on button "Check in" at bounding box center [344, 94] width 66 height 25
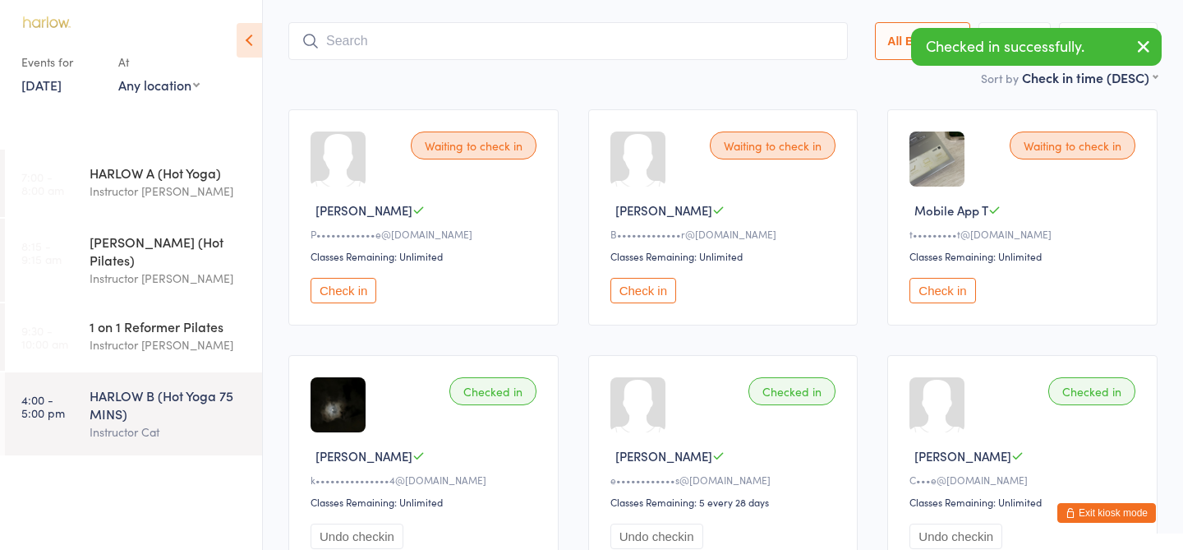
scroll to position [0, 0]
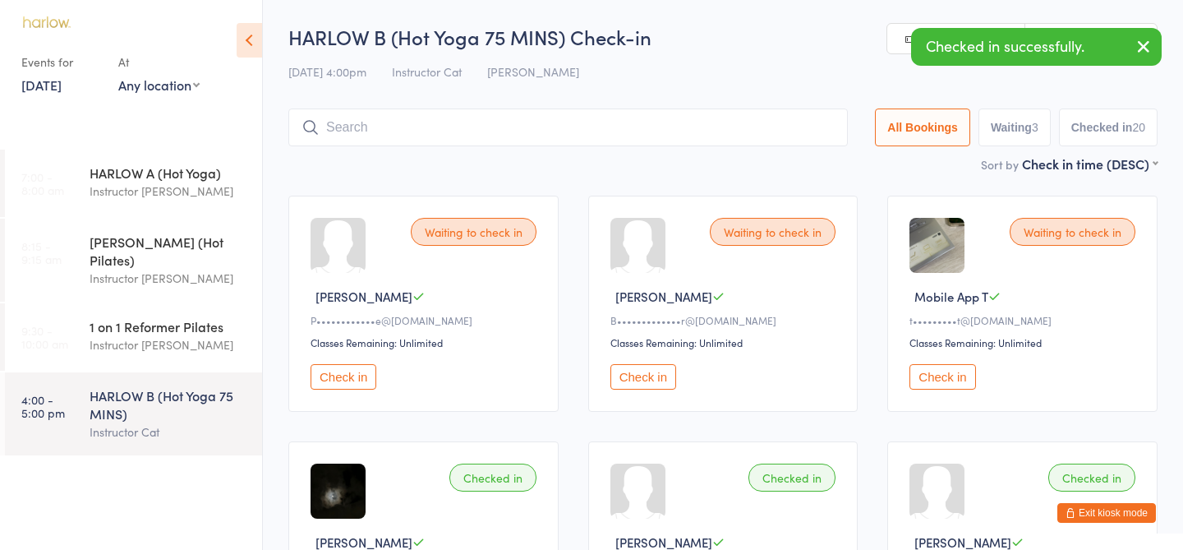
click at [353, 375] on button "Check in" at bounding box center [344, 376] width 66 height 25
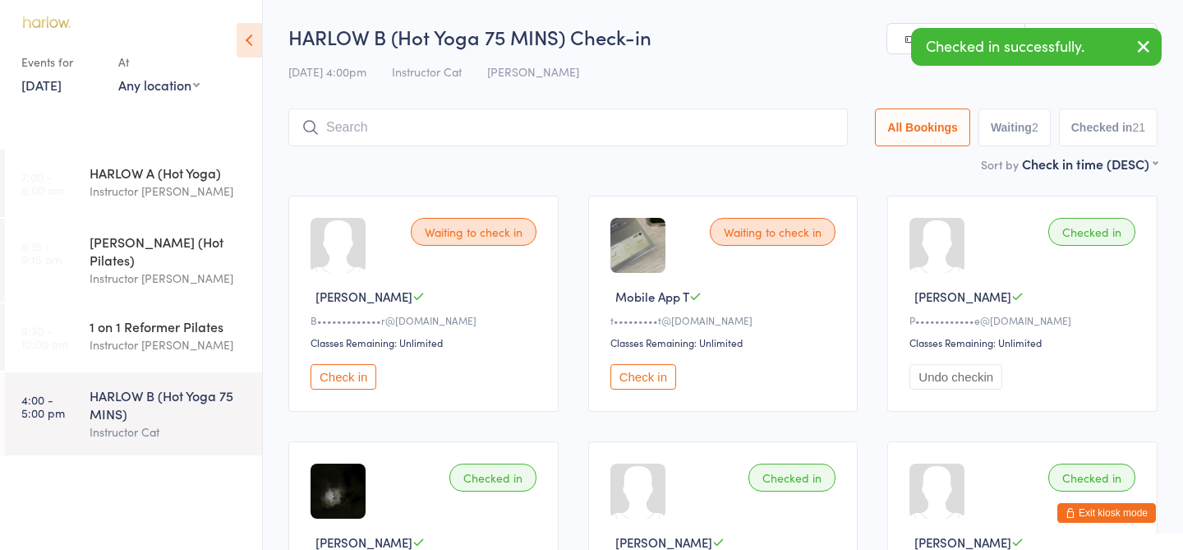
click at [316, 374] on button "Check in" at bounding box center [344, 376] width 66 height 25
